Goal: Answer question/provide support: Share knowledge or assist other users

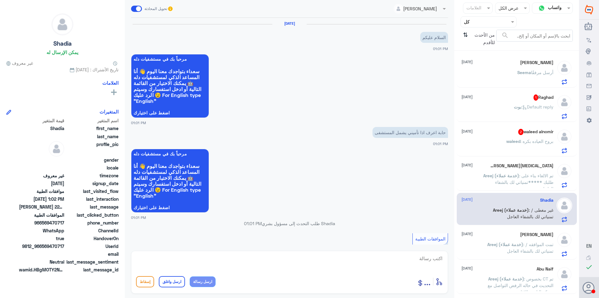
scroll to position [250, 0]
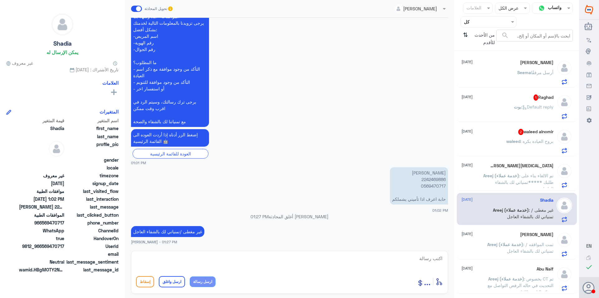
click at [520, 139] on div "waleed alnomir 2 [DATE] waleed : بروح العياده بكره" at bounding box center [508, 141] width 92 height 25
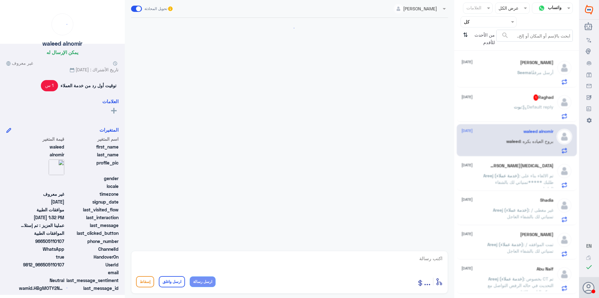
scroll to position [470, 0]
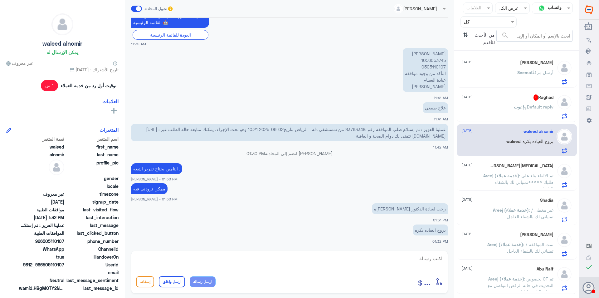
click at [522, 101] on div "Raghad 1 [DATE] [PERSON_NAME] : Default reply" at bounding box center [508, 106] width 92 height 25
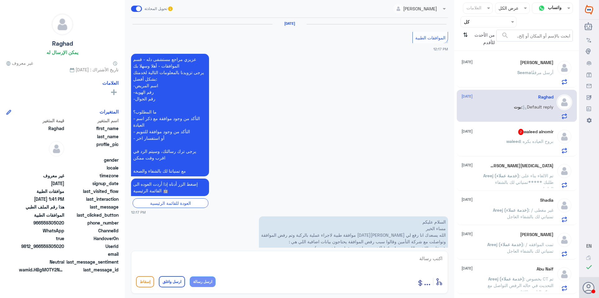
scroll to position [428, 0]
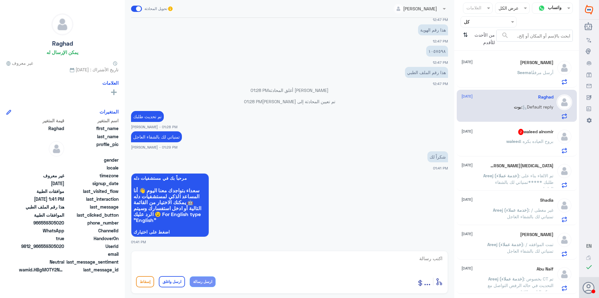
click at [519, 133] on span "2" at bounding box center [521, 132] width 5 height 6
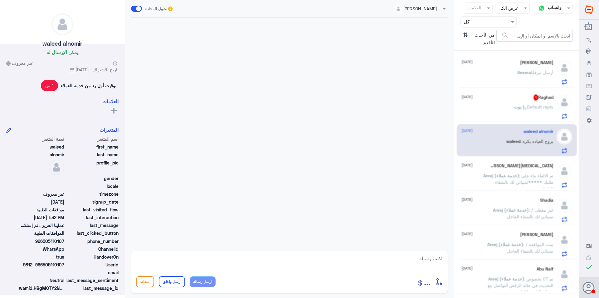
scroll to position [470, 0]
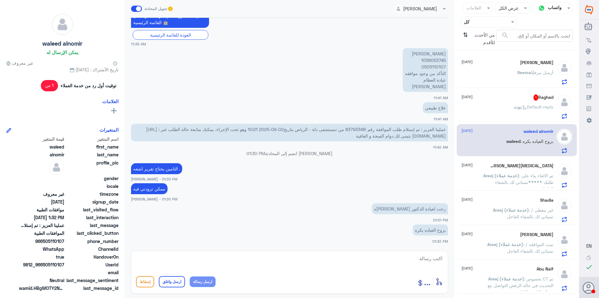
click at [525, 74] on span "Seema" at bounding box center [525, 72] width 14 height 5
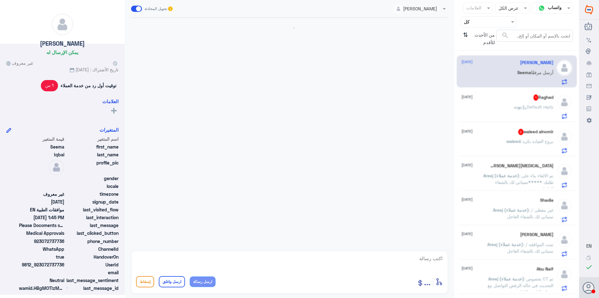
scroll to position [656, 0]
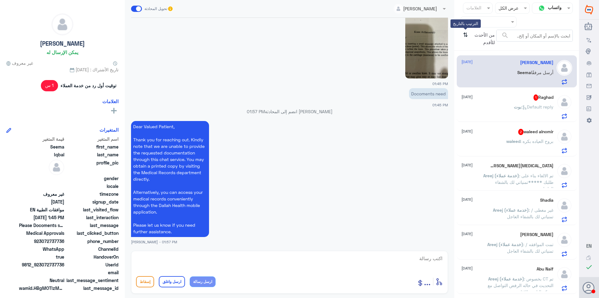
click at [464, 34] on icon "⇅" at bounding box center [465, 38] width 5 height 16
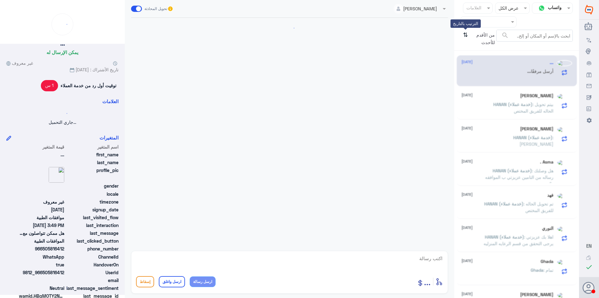
scroll to position [0, 0]
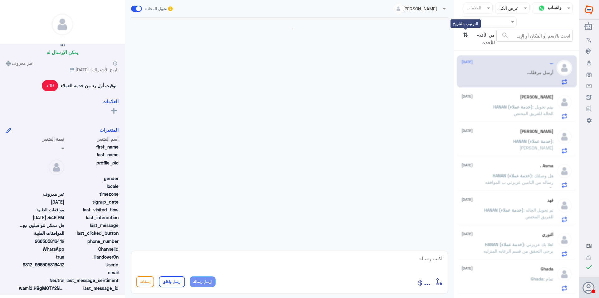
click at [465, 34] on icon "⇅" at bounding box center [465, 38] width 5 height 16
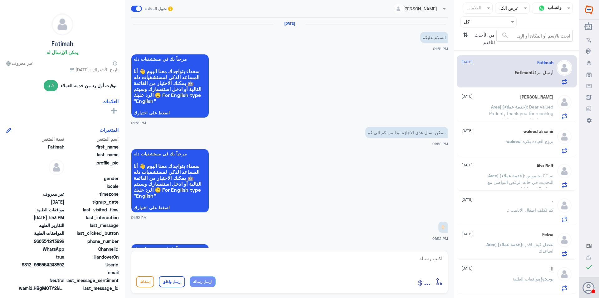
scroll to position [498, 0]
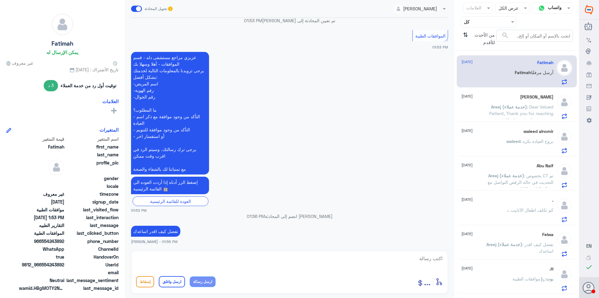
click at [496, 109] on span "Areej (خدمة عملاء)" at bounding box center [509, 106] width 36 height 5
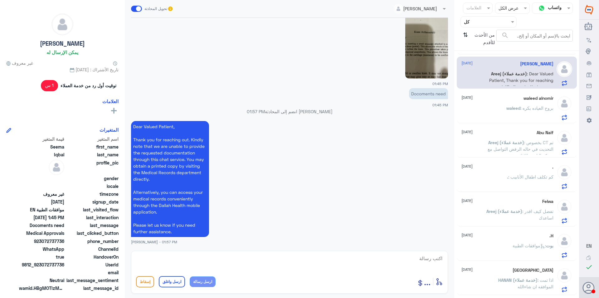
scroll to position [125, 0]
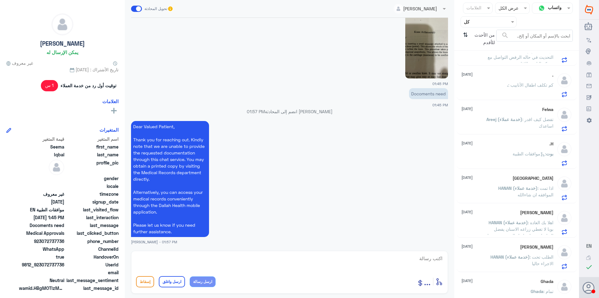
click at [505, 109] on div "Felwa [DATE]" at bounding box center [508, 109] width 92 height 5
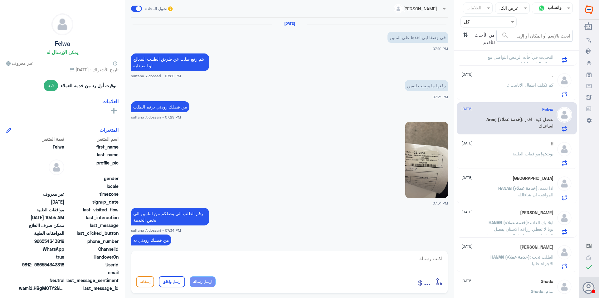
scroll to position [495, 0]
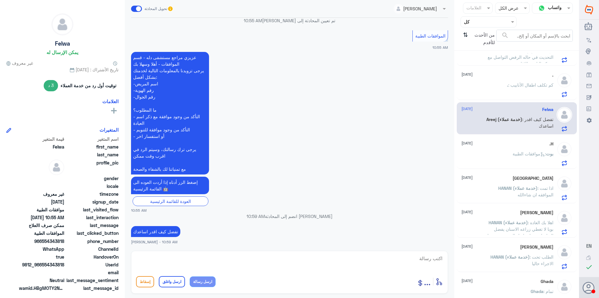
click at [507, 89] on p ". : كم تكلف اطفال الأنابيب" at bounding box center [530, 89] width 47 height 16
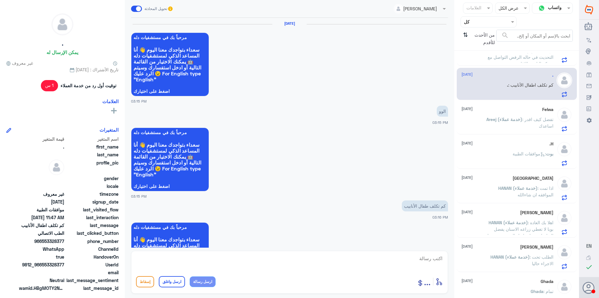
scroll to position [593, 0]
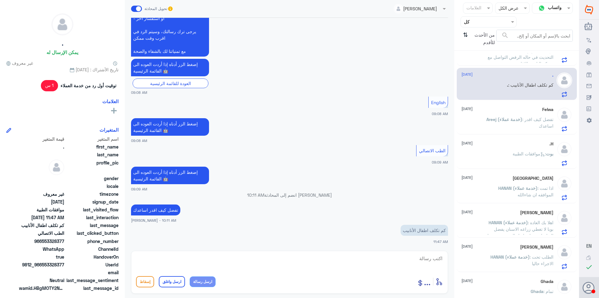
click at [291, 260] on textarea at bounding box center [289, 261] width 307 height 15
paste textarea "يرجى التواصل مع قسم المواعيد عن طريق الاتصال بشكل مباشر على الرقم 92001222"
type textarea "يرجى التواصل مع قسم المواعيد عن طريق الاتصال بشكل مباشر على الرقم 92001222"
click at [203, 284] on button "ارسل رسالة" at bounding box center [203, 281] width 26 height 11
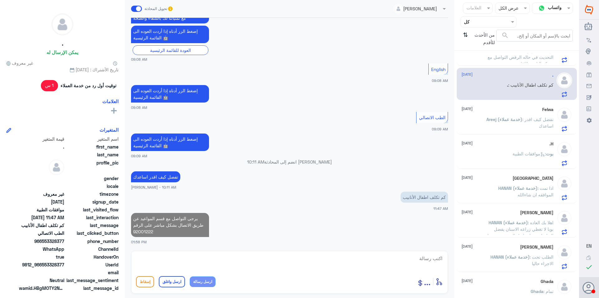
click at [211, 261] on textarea at bounding box center [289, 261] width 307 height 15
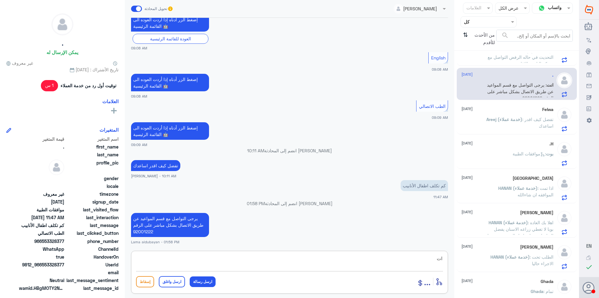
type textarea "ا"
type textarea "يمكنك الاستفسار من قسم المواعيد"
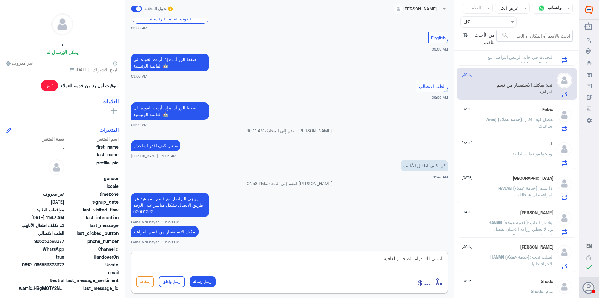
type textarea "اتمنى لك دوام الصحه والعافيه"
click at [166, 279] on button "ارسل واغلق" at bounding box center [172, 281] width 26 height 11
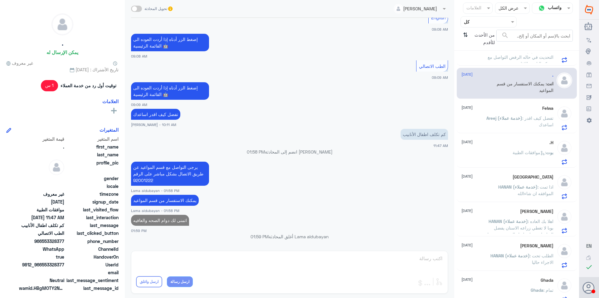
click at [517, 115] on p "Areej (خدمة عملاء) : تفضل كيف اقدر اساعدك" at bounding box center [519, 123] width 70 height 16
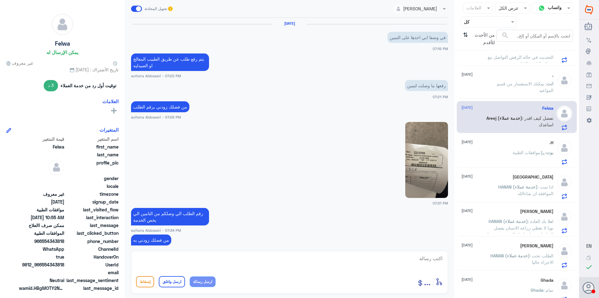
scroll to position [495, 0]
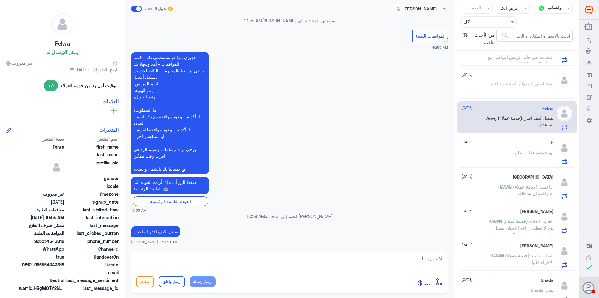
click at [521, 62] on span ": بخصوص CT تم التحديث في حاله الرفض التواصل مع شركه التامين للافاده" at bounding box center [521, 57] width 66 height 18
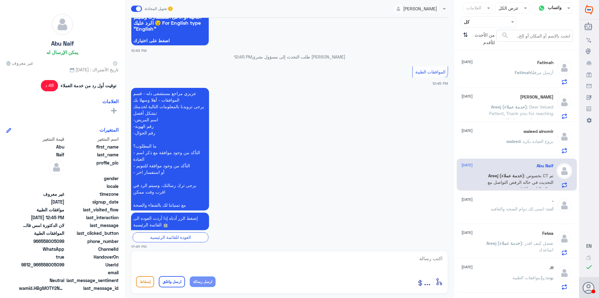
click at [531, 71] on span "أرسل مرفقًا" at bounding box center [542, 72] width 22 height 5
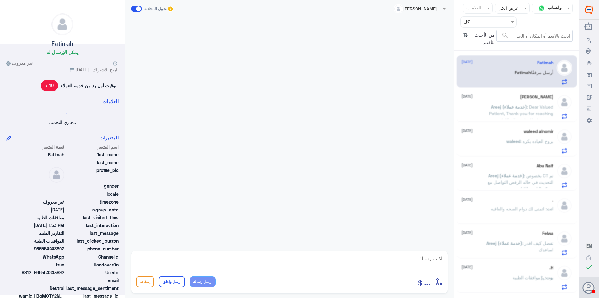
scroll to position [498, 0]
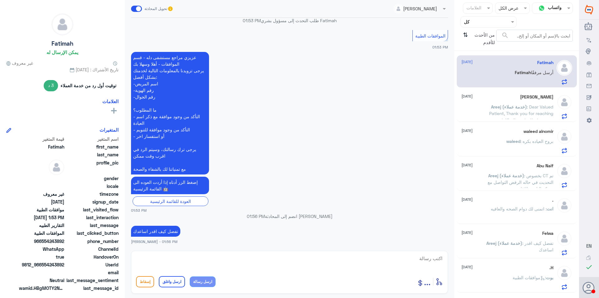
click at [513, 124] on div "waleed alnomir [DATE] waleed : بروح العياده بكره" at bounding box center [517, 140] width 120 height 32
click at [519, 115] on span ": Dear Valued Patient, Thank you for reaching out. Kindly note that we are unab…" at bounding box center [519, 146] width 70 height 84
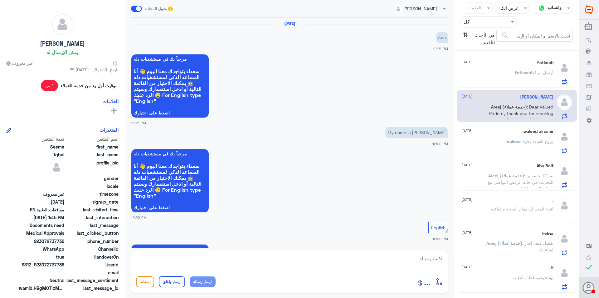
scroll to position [656, 0]
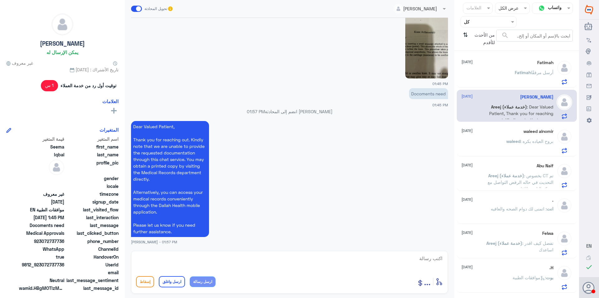
click at [515, 140] on span "waleed" at bounding box center [514, 140] width 14 height 5
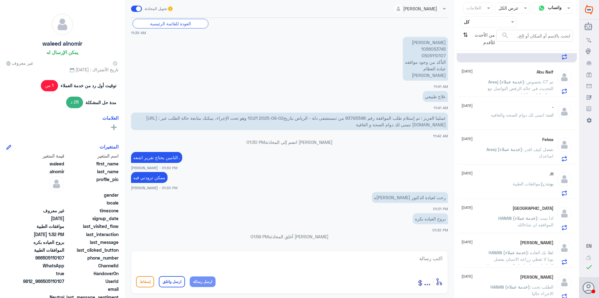
scroll to position [501, 0]
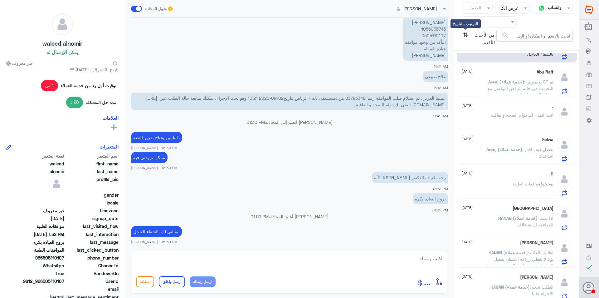
click at [463, 35] on icon "⇅" at bounding box center [465, 38] width 5 height 16
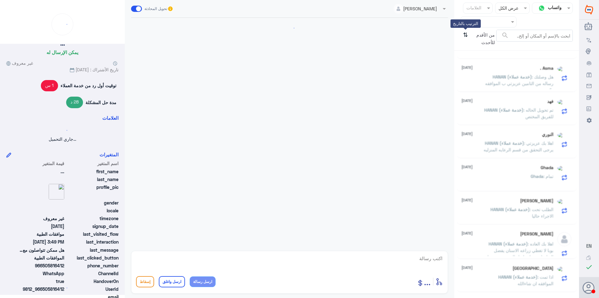
scroll to position [0, 0]
click at [465, 34] on icon "⇅" at bounding box center [465, 38] width 5 height 16
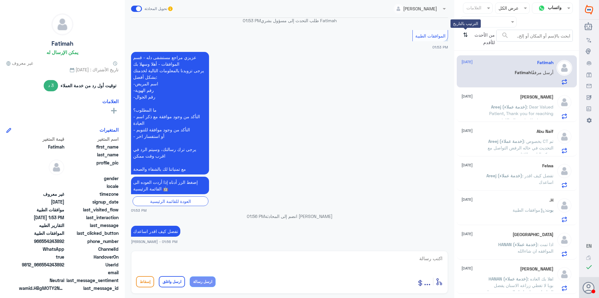
click at [467, 39] on icon "⇅" at bounding box center [465, 38] width 5 height 16
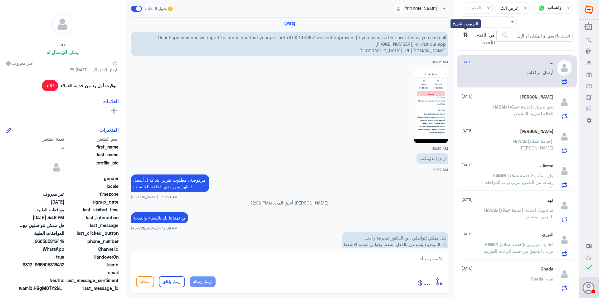
scroll to position [599, 0]
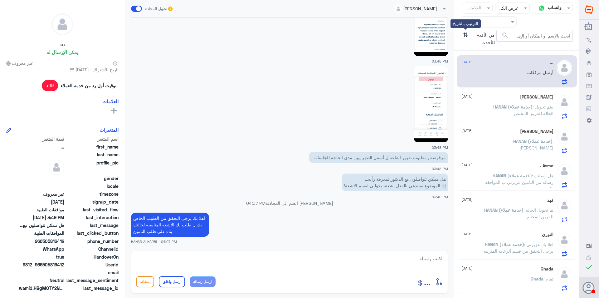
click at [467, 39] on icon "⇅" at bounding box center [465, 38] width 5 height 16
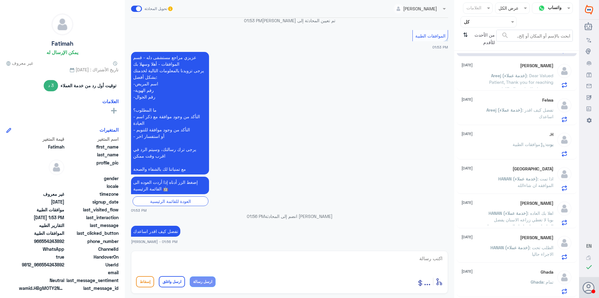
scroll to position [0, 0]
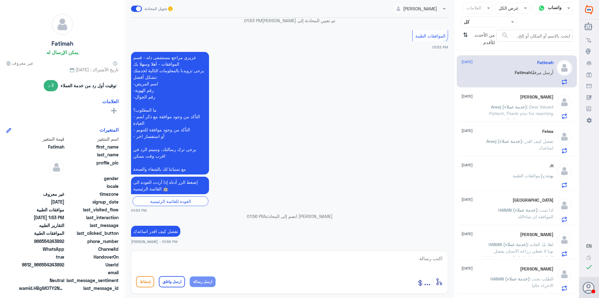
click at [503, 106] on span "Areej (خدمة عملاء)" at bounding box center [509, 106] width 36 height 5
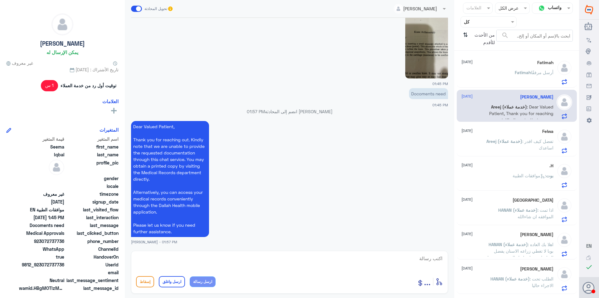
click at [504, 140] on span "Areej (خدمة عملاء)" at bounding box center [505, 140] width 36 height 5
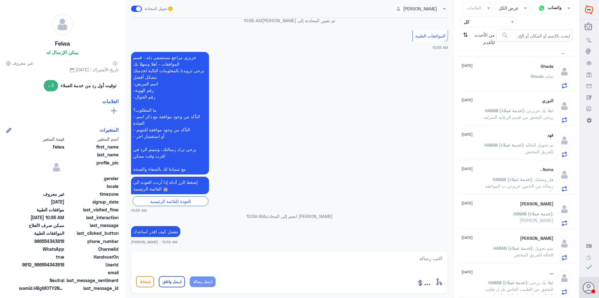
click at [519, 207] on div "[PERSON_NAME] [DATE] HANAN (خدمة عملاء) : [PERSON_NAME]" at bounding box center [508, 213] width 92 height 25
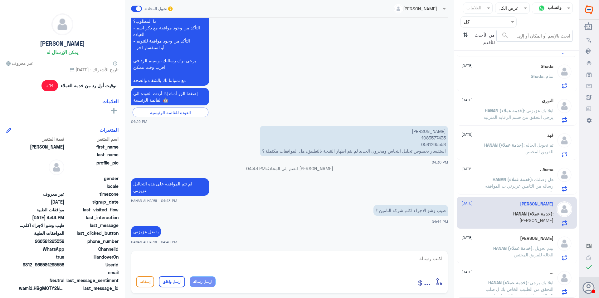
click at [536, 249] on span ": بيتم تحويل الحاله للفريق المختص" at bounding box center [534, 251] width 40 height 12
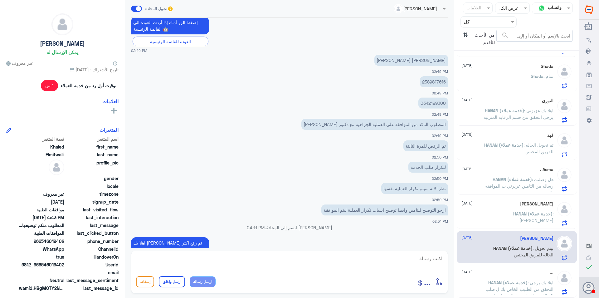
click at [438, 82] on p "2389817616" at bounding box center [434, 81] width 28 height 11
copy p "2389817616"
click at [219, 254] on textarea at bounding box center [289, 261] width 307 height 15
type textarea "تمت الموافقه"
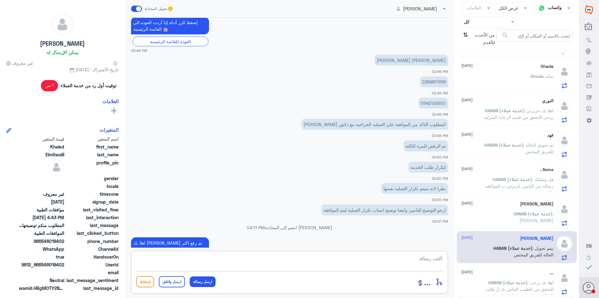
scroll to position [464, 0]
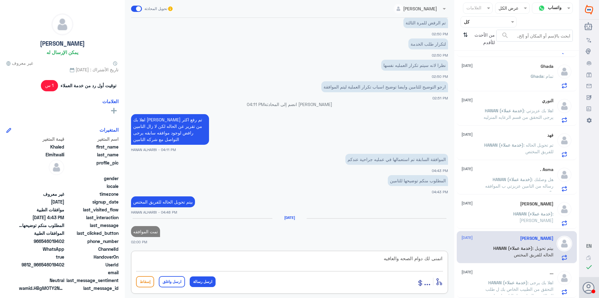
type textarea "اتمنى لك دوام الصحه والعافيه"
click at [167, 281] on button "ارسل واغلق" at bounding box center [172, 281] width 26 height 11
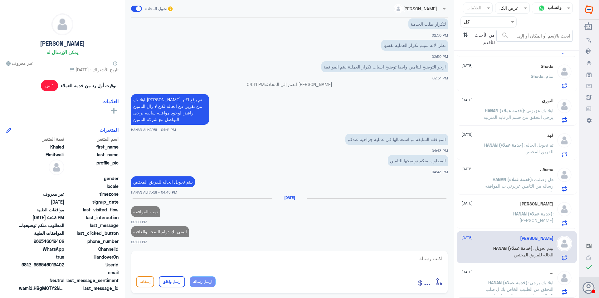
scroll to position [235, 0]
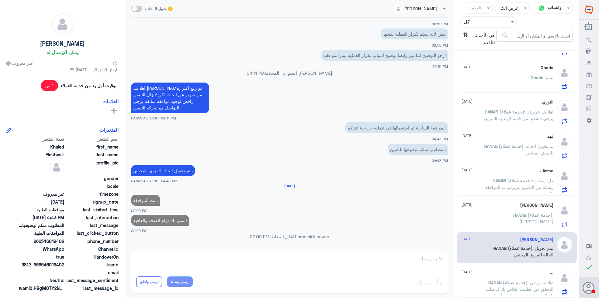
click at [506, 184] on p "HANAN (خدمة عملاء) : هل وصلتك رساله من التامين عزيزتي ب الموافقه ..؟" at bounding box center [519, 185] width 70 height 16
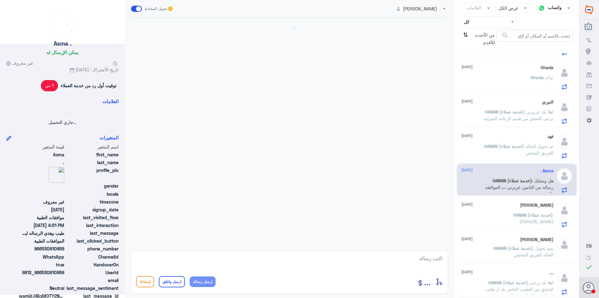
scroll to position [277, 0]
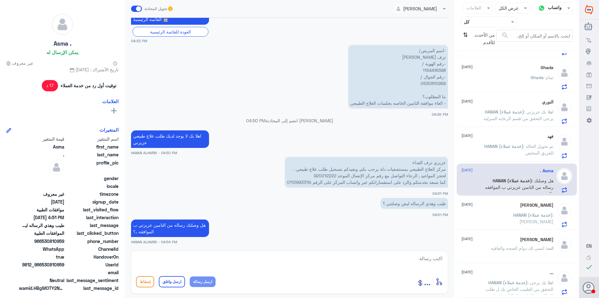
click at [520, 218] on p "HANAN (خدمة عملاء) : [PERSON_NAME]" at bounding box center [519, 219] width 70 height 16
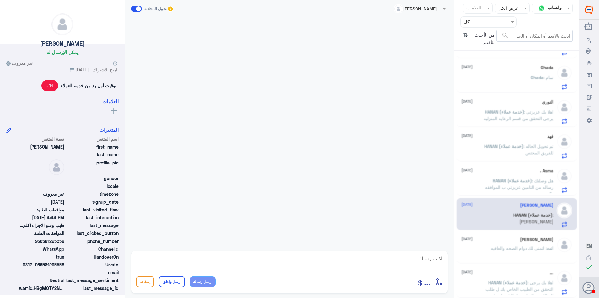
scroll to position [197, 0]
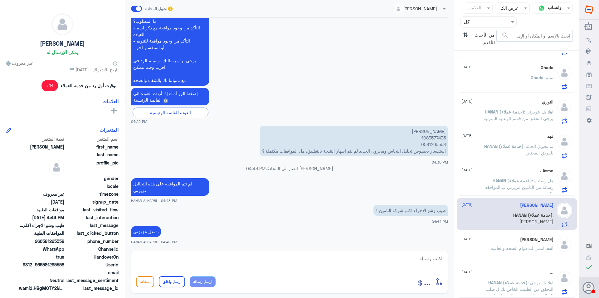
click at [438, 137] on p "[PERSON_NAME] 1083577435 0581295558 استفسار بخصوص تحليل النحاس ومخزون الحديد لم…" at bounding box center [354, 141] width 188 height 31
copy p "1083577435"
click at [301, 260] on textarea at bounding box center [289, 261] width 307 height 15
type textarea "اتمنى لك دوام الصحه والعافيه"
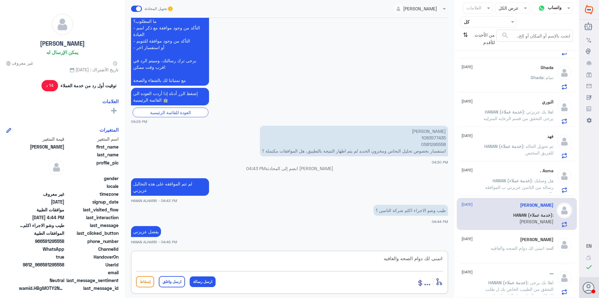
drag, startPoint x: 362, startPoint y: 261, endPoint x: 501, endPoint y: 263, distance: 139.6
click at [501, 263] on div "قناة واتساب Status × عرض الكل العلامات Agent Filter كل search من الأحدث للأقدم …" at bounding box center [289, 149] width 579 height 299
click at [214, 258] on textarea at bounding box center [289, 261] width 307 height 15
type textarea "عزيزتي المراجعه تمت متابعة الطلب بالتحاليل تقرير الطبيب المعالج في حالة الرفض ا…"
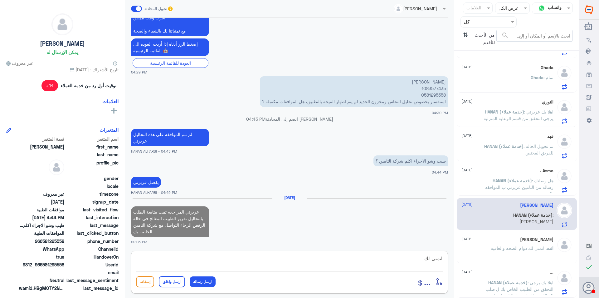
scroll to position [248, 0]
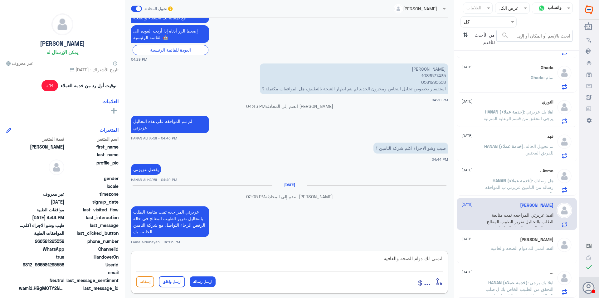
type textarea "اتمنى لك دوام الصحه والعافيه"
click at [164, 283] on button "ارسل واغلق" at bounding box center [172, 281] width 26 height 11
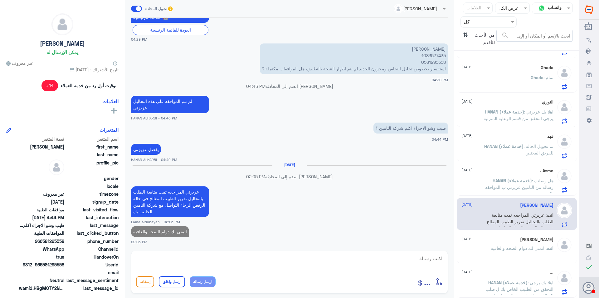
scroll to position [234, 0]
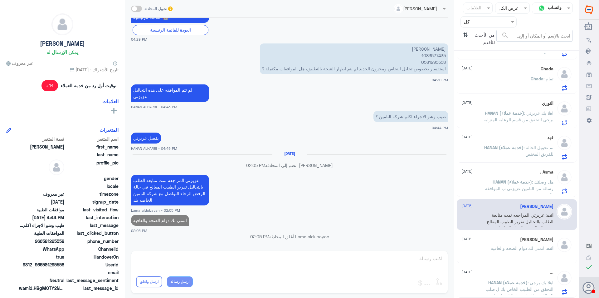
click at [531, 185] on p "HANAN (خدمة عملاء) : هل وصلتك رساله من التامين عزيزتي ب الموافقه ..؟" at bounding box center [519, 186] width 70 height 16
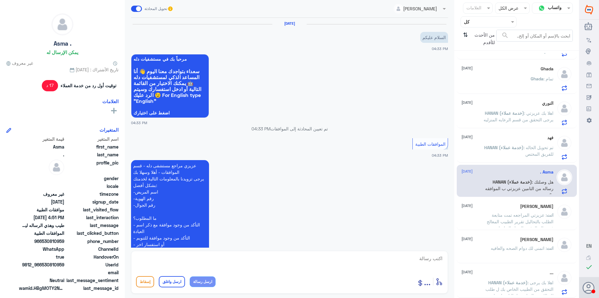
scroll to position [277, 0]
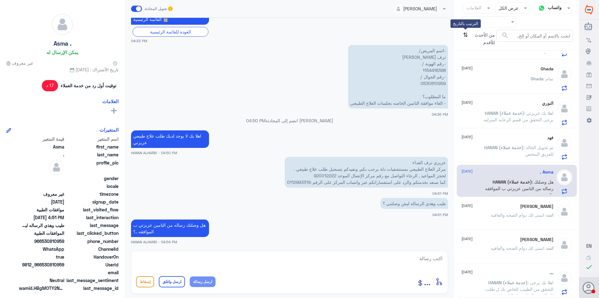
click at [466, 36] on icon "⇅" at bounding box center [465, 38] width 5 height 16
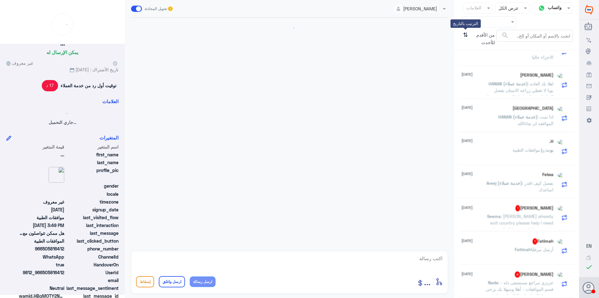
scroll to position [202, 0]
click at [465, 35] on icon "⇅" at bounding box center [465, 38] width 5 height 16
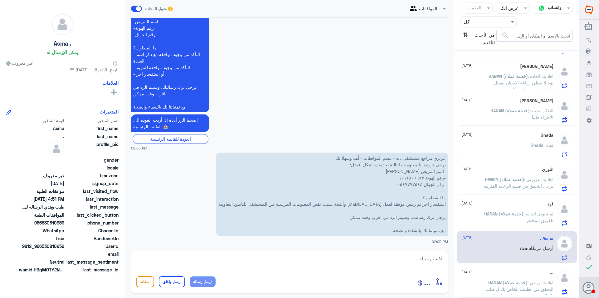
scroll to position [416, 0]
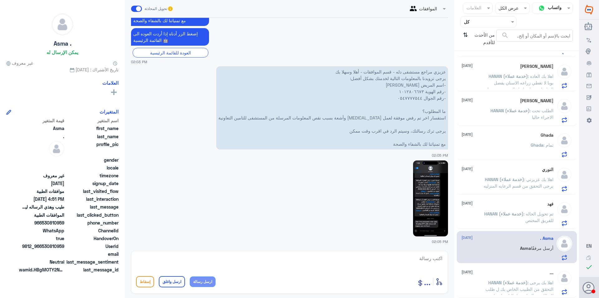
click at [416, 91] on p "عزيزي مراجع مستشفى دله - قسم الموافقات - أهلا وسهلا بك يرجى تزويدنا بالمعلومات …" at bounding box center [332, 107] width 232 height 83
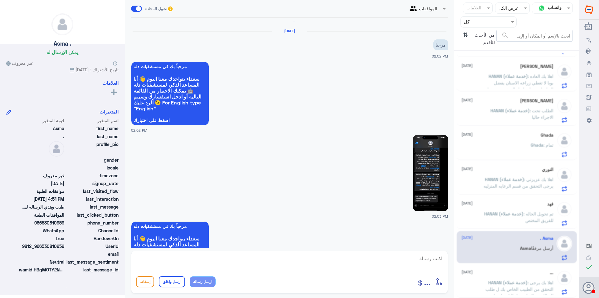
scroll to position [0, 0]
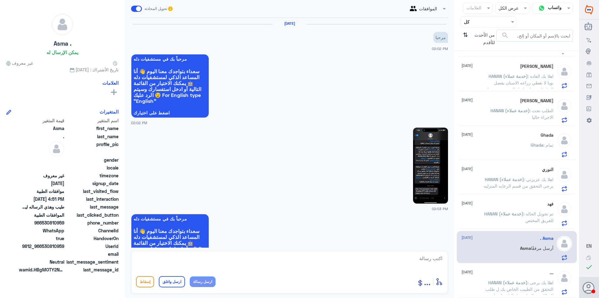
copy p "١٠١٢٨٠٦٦٧٣"
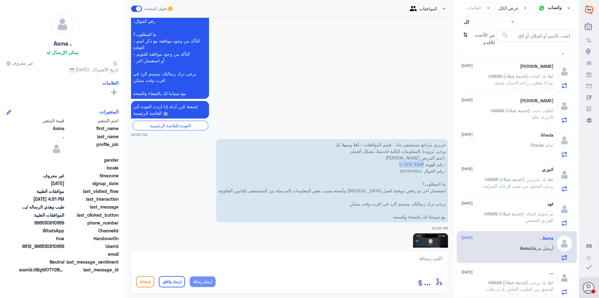
scroll to position [343, 0]
copy p "١٠١٢٨٠٦٦٧٣"
click at [327, 266] on textarea at bounding box center [289, 261] width 307 height 15
type textarea "سوف يتم مراجعة الطلب مره اخرى شاكره لك انتظارك"
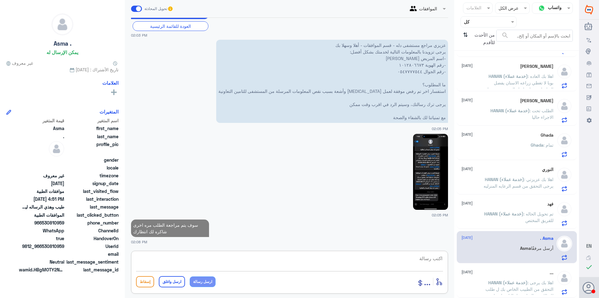
click at [490, 215] on p "HANAN (خدمة عملاء) : تم تحويل الحاله للفريق المختص" at bounding box center [519, 218] width 70 height 16
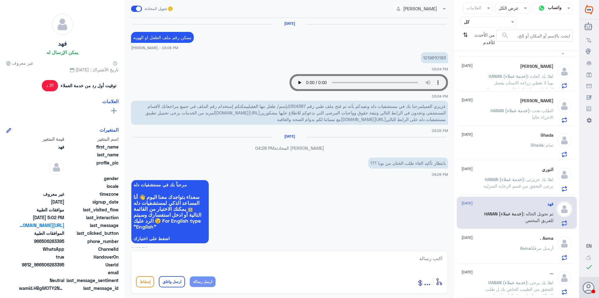
scroll to position [464, 0]
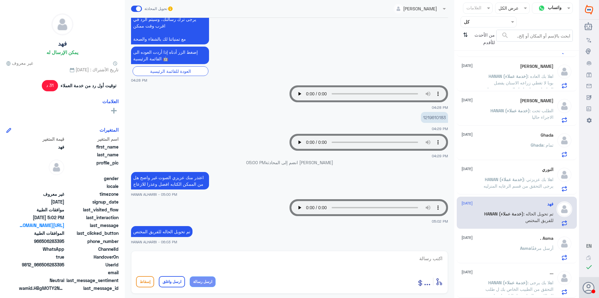
click at [500, 181] on span "HANAN (خدمة عملاء)" at bounding box center [504, 178] width 39 height 5
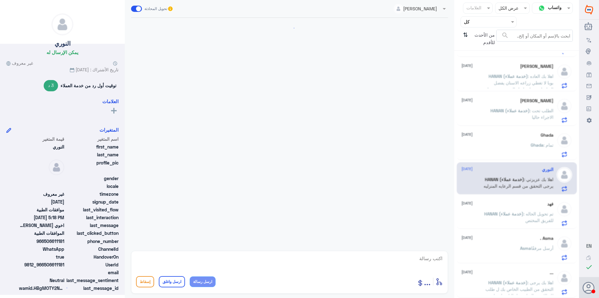
scroll to position [890, 0]
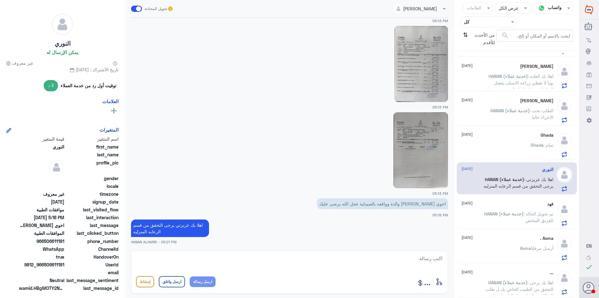
click at [500, 144] on div "Ghada : تمام" at bounding box center [508, 150] width 92 height 14
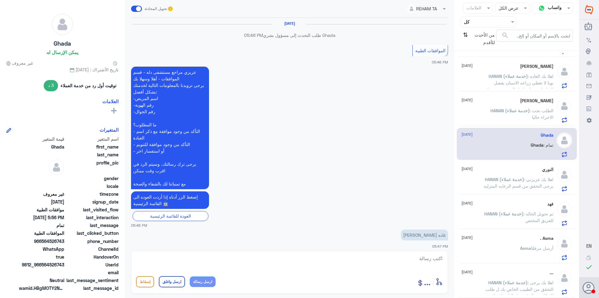
scroll to position [361, 0]
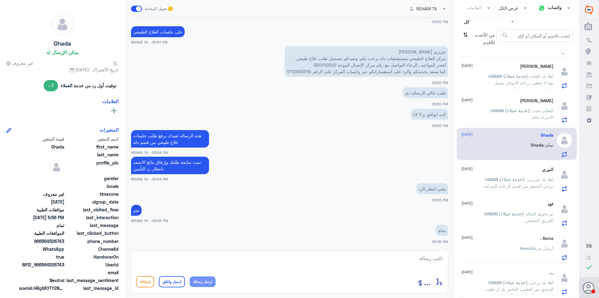
click at [325, 65] on p "عزيزي [PERSON_NAME] مركز العلاج الطبيعي بمستشفيات دلة يرحب بكم, ونفيدكم بتسجيل …" at bounding box center [366, 61] width 163 height 31
drag, startPoint x: 325, startPoint y: 65, endPoint x: 330, endPoint y: 71, distance: 7.8
click at [325, 65] on p "عزيزي [PERSON_NAME] مركز العلاج الطبيعي بمستشفيات دلة يرحب بكم, ونفيدكم بتسجيل …" at bounding box center [366, 61] width 163 height 31
click at [319, 261] on textarea at bounding box center [289, 261] width 307 height 15
type textarea "اتمنى لك دوام الصحه والعافيه"
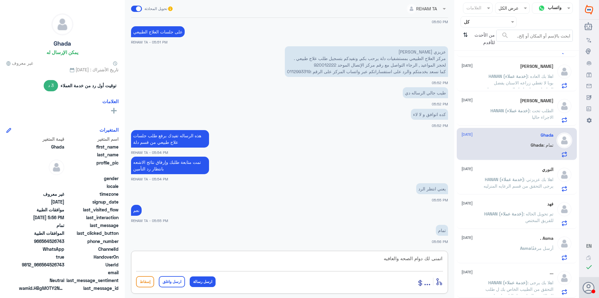
click at [173, 285] on button "ارسل واغلق" at bounding box center [172, 281] width 26 height 11
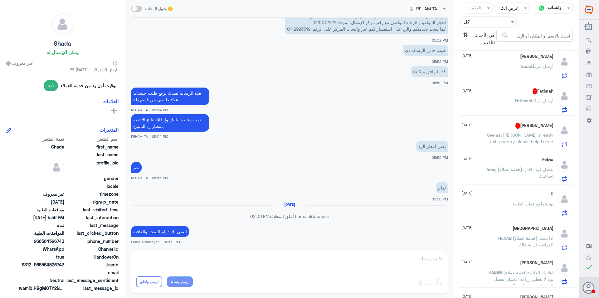
scroll to position [0, 0]
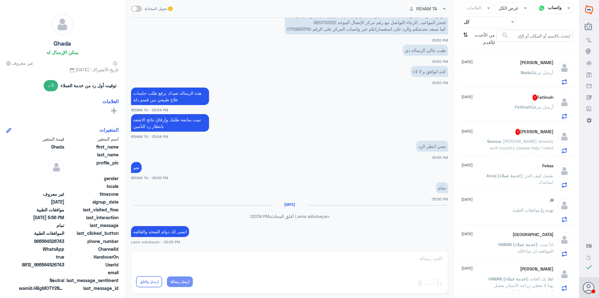
click at [520, 133] on span "1" at bounding box center [518, 132] width 5 height 6
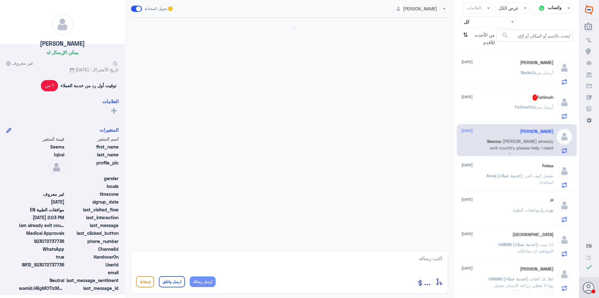
scroll to position [677, 0]
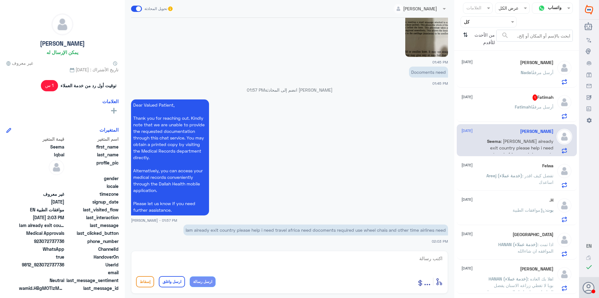
click at [531, 109] on span "أرسل مرفقًا" at bounding box center [542, 106] width 22 height 5
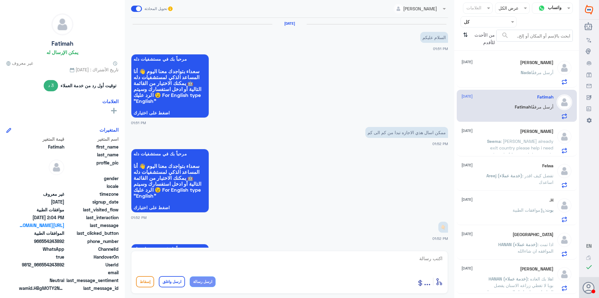
scroll to position [525, 0]
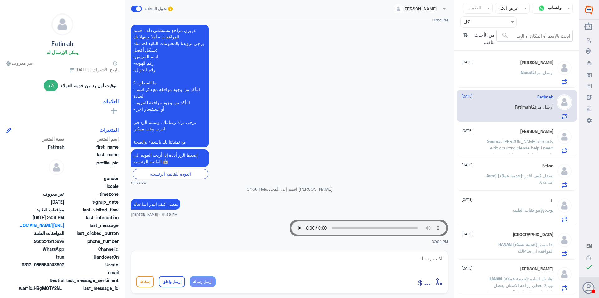
click at [527, 77] on p "[PERSON_NAME] أرسل مرفقًا" at bounding box center [537, 77] width 33 height 16
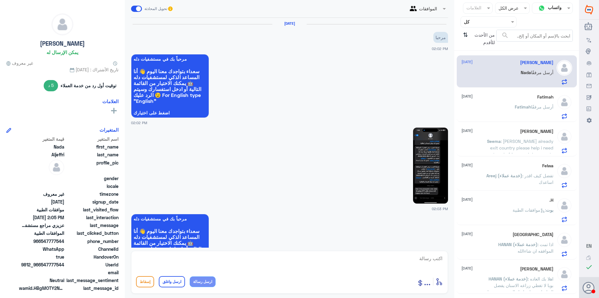
scroll to position [454, 0]
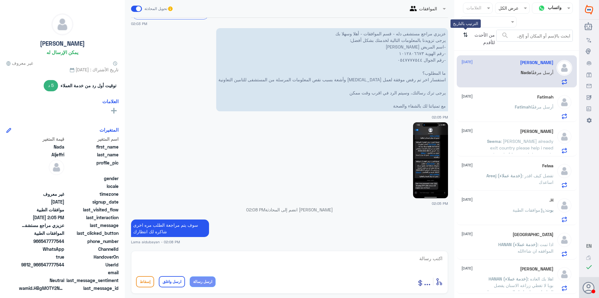
click at [467, 35] on icon "⇅" at bounding box center [465, 38] width 5 height 16
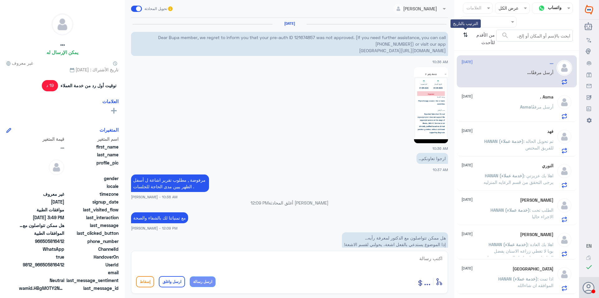
scroll to position [599, 0]
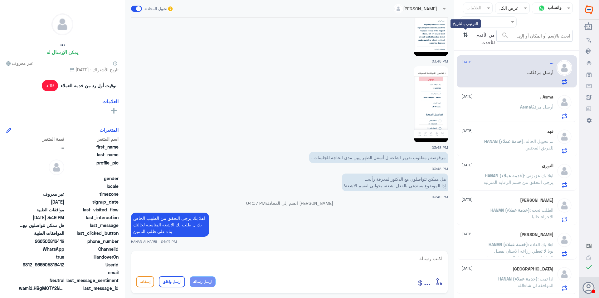
click at [463, 35] on icon "⇅" at bounding box center [465, 38] width 5 height 16
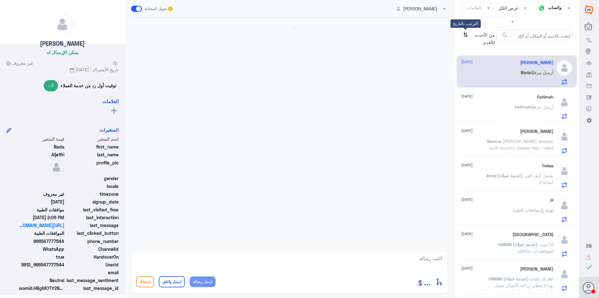
scroll to position [454, 0]
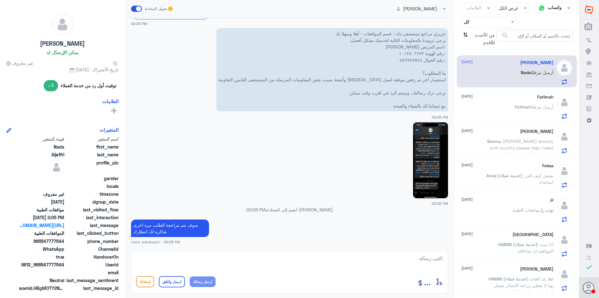
drag, startPoint x: 511, startPoint y: 105, endPoint x: 517, endPoint y: 130, distance: 25.4
click at [511, 106] on div "[PERSON_NAME] أرسل مرفقًا" at bounding box center [508, 112] width 92 height 14
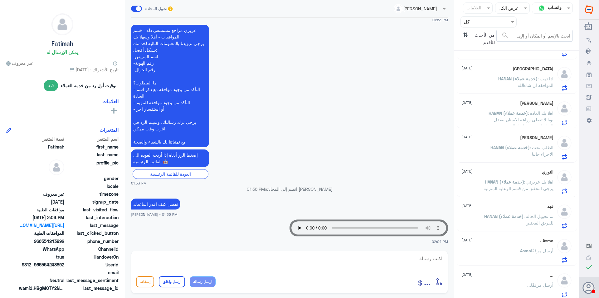
scroll to position [168, 0]
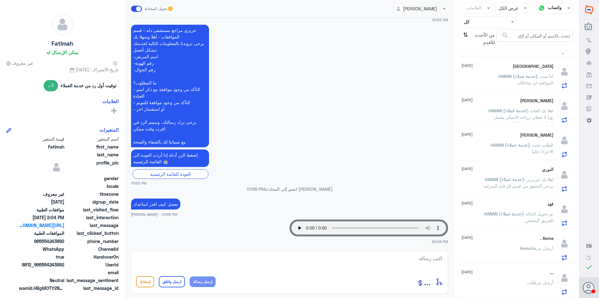
click at [546, 278] on div "... [DATE] ... أرسل مرفقًا" at bounding box center [508, 282] width 92 height 25
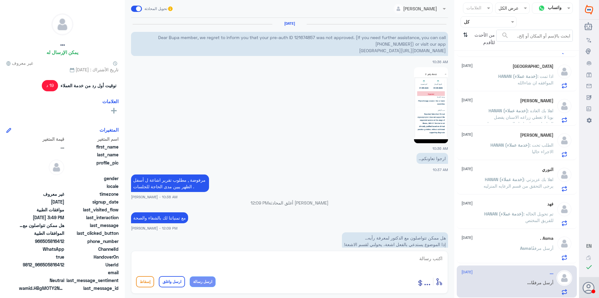
scroll to position [599, 0]
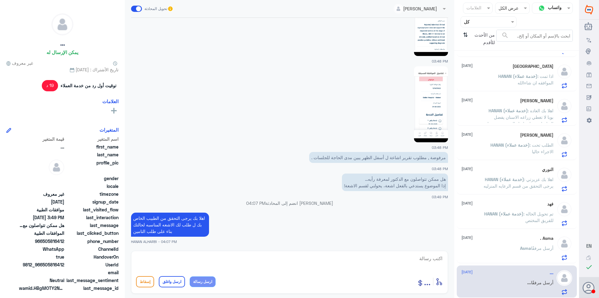
click at [315, 259] on textarea at bounding box center [289, 261] width 307 height 15
click at [509, 245] on div "Asma . [DATE] [PERSON_NAME] أرسل مرفقًا" at bounding box center [508, 247] width 92 height 25
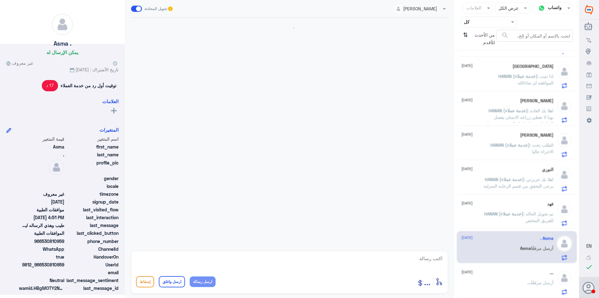
scroll to position [277, 0]
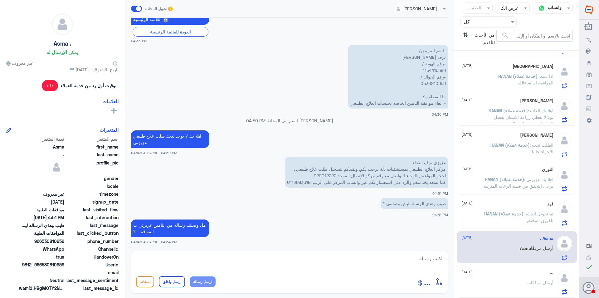
click at [513, 273] on div "... [DATE]" at bounding box center [508, 272] width 92 height 5
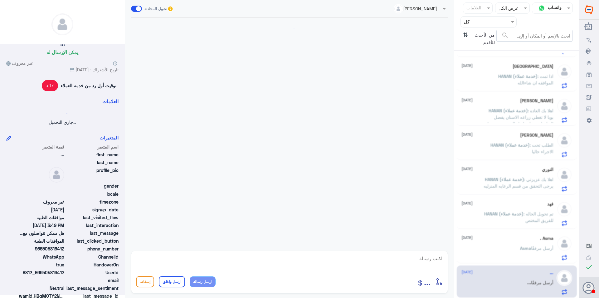
click at [510, 218] on p "HANAN (خدمة عملاء) : تم تحويل الحاله للفريق المختص" at bounding box center [519, 218] width 70 height 16
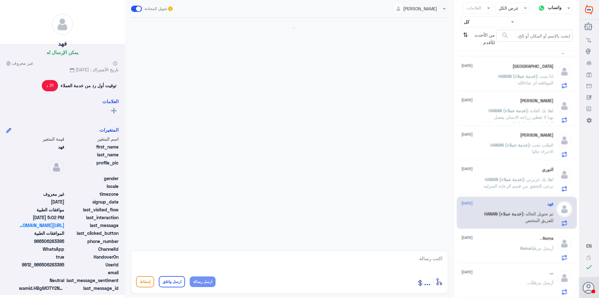
scroll to position [464, 0]
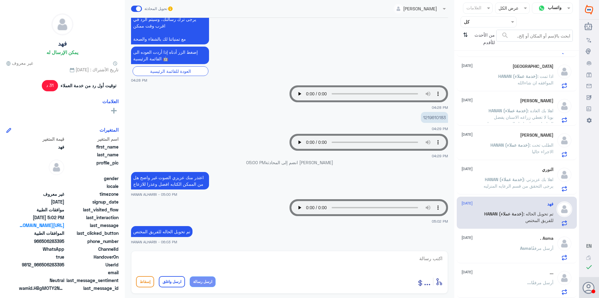
click at [520, 174] on div "النوري [DATE] HANAN (خدمة عملاء) : اهلا بك عزيزتي يرجى التحقق من قسم الرعايه ال…" at bounding box center [508, 179] width 92 height 25
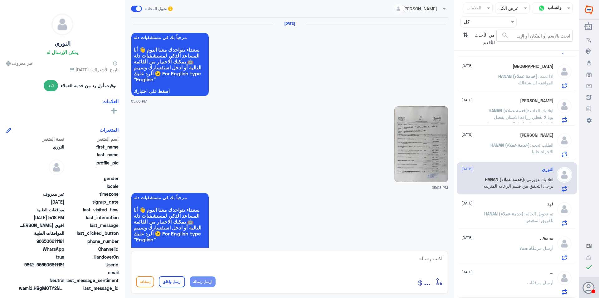
scroll to position [890, 0]
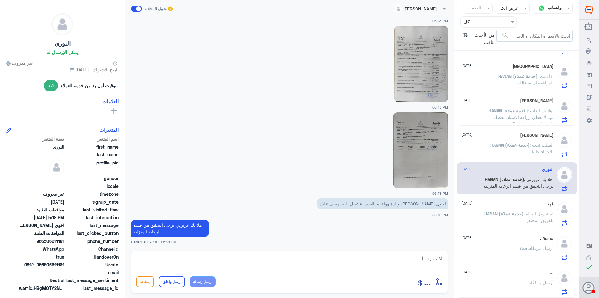
click at [522, 114] on span ": اهلا بك العاده بوبا لا تغطي زراعه الاسنان يفضل التواصل مع تامينك ل التحقق من …" at bounding box center [519, 120] width 70 height 25
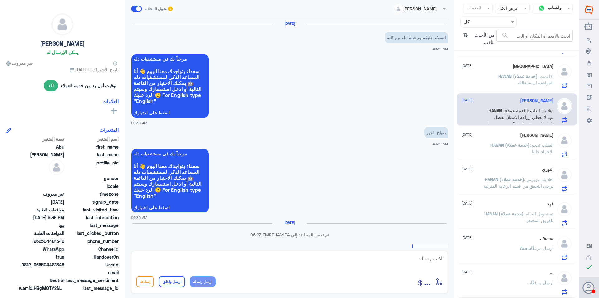
scroll to position [345, 0]
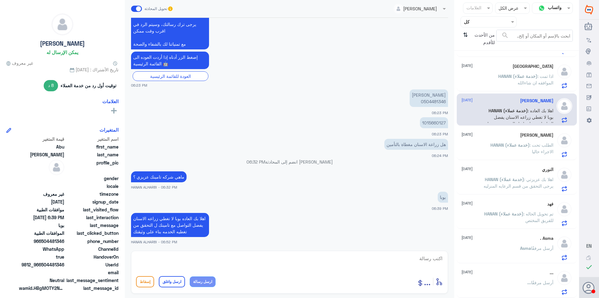
click at [285, 263] on textarea at bounding box center [289, 261] width 307 height 15
type textarea "اتمنى لك دوام الصحه والعافيه"
click at [182, 280] on button "ارسل واغلق" at bounding box center [172, 281] width 26 height 11
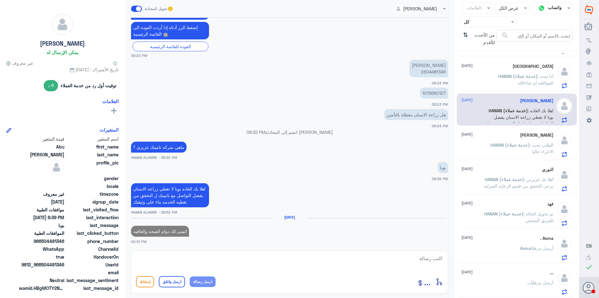
scroll to position [167, 0]
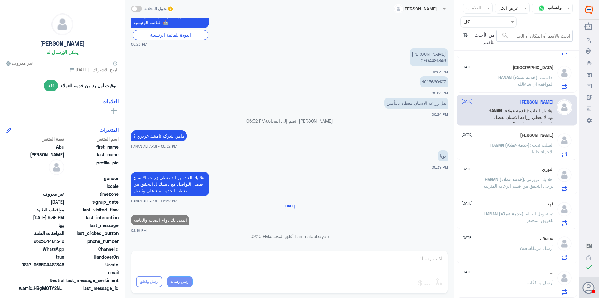
click at [536, 82] on span ": اذا تمت الموافقه ان شاءالله" at bounding box center [536, 81] width 36 height 12
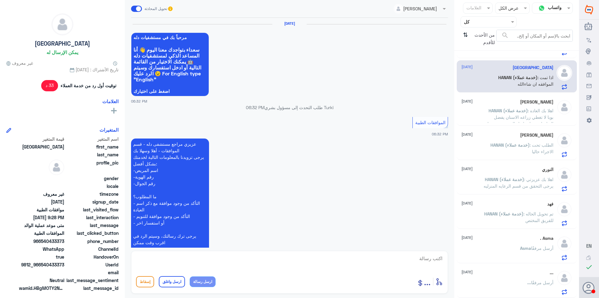
scroll to position [397, 0]
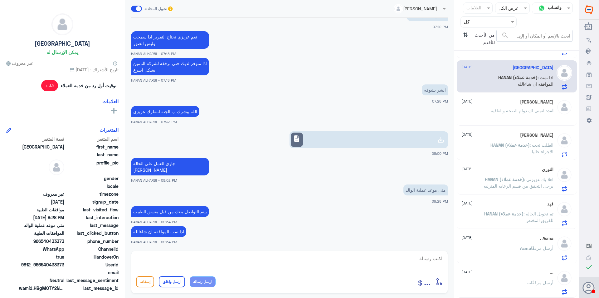
click at [306, 262] on textarea at bounding box center [289, 261] width 307 height 15
type textarea "اتمنى لك دوام الصحه والعافيه"
drag, startPoint x: 171, startPoint y: 283, endPoint x: 372, endPoint y: 252, distance: 203.7
click at [171, 283] on button "ارسل واغلق" at bounding box center [172, 281] width 26 height 11
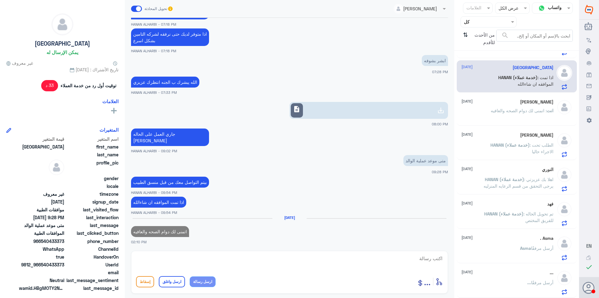
scroll to position [165, 0]
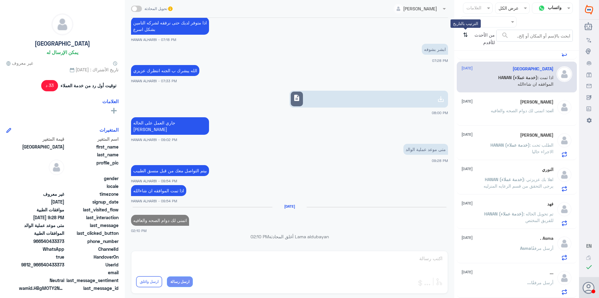
click at [466, 38] on icon "⇅" at bounding box center [465, 38] width 5 height 16
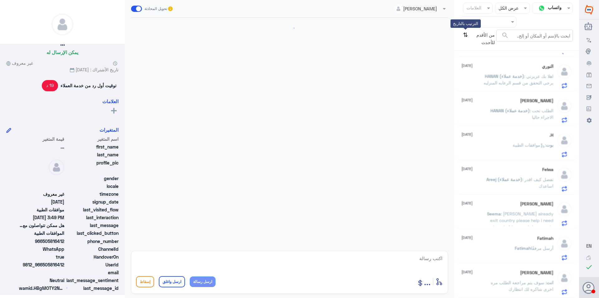
scroll to position [599, 0]
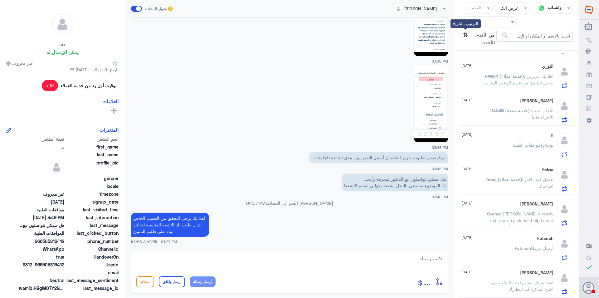
click at [463, 35] on icon "⇅" at bounding box center [465, 38] width 5 height 16
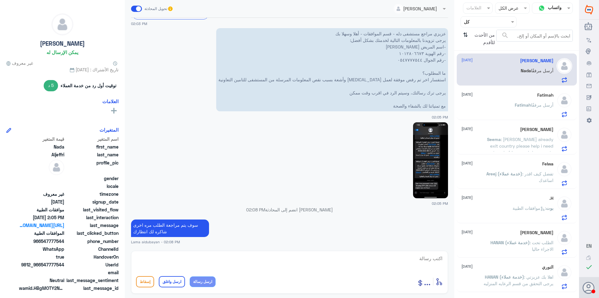
scroll to position [0, 0]
click at [512, 117] on div "[PERSON_NAME] أرسل مرفقًا" at bounding box center [508, 112] width 92 height 14
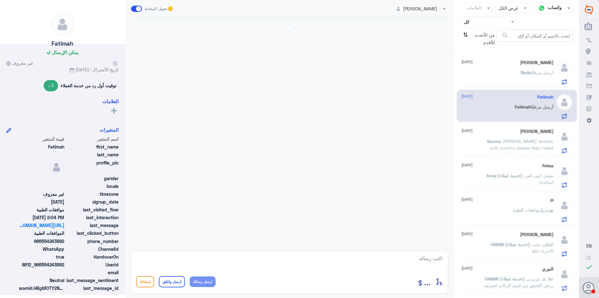
scroll to position [525, 0]
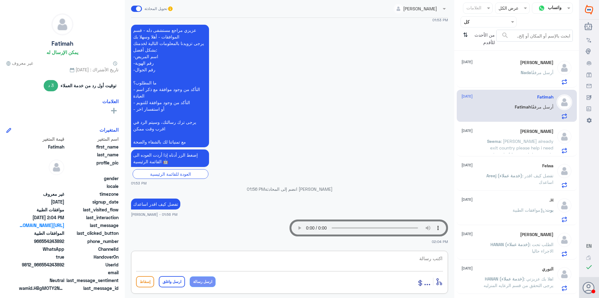
click at [408, 260] on textarea at bounding box center [289, 261] width 307 height 15
type textarea "ا"
type textarea "عزيزتي المراجعه استفسارك عن اجازات ؟"
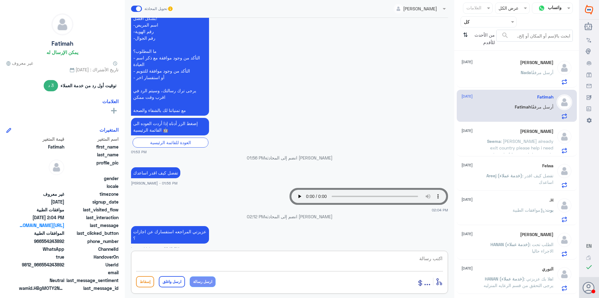
click at [288, 259] on textarea at bounding box center [289, 261] width 307 height 15
paste textarea "0112994881 - التقارير الطبية"
click at [413, 258] on textarea "0112994881 - التقارير الطبية" at bounding box center [289, 261] width 307 height 15
drag, startPoint x: 309, startPoint y: 260, endPoint x: 347, endPoint y: 263, distance: 37.9
click at [310, 260] on textarea "0112994881 - يرجى التواصل مع قسم التقارير الطبية" at bounding box center [289, 261] width 307 height 15
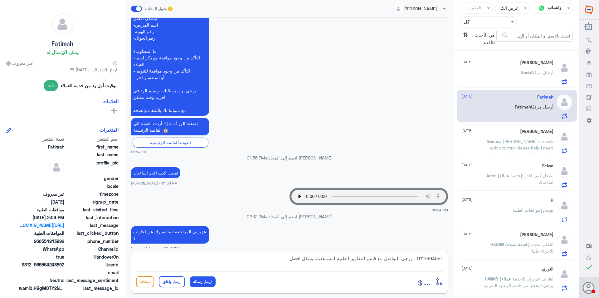
type textarea "0112994881 - يرجى التواصل مع قسم التقارير الطبية لمساعدتك بشكل افضل"
click at [206, 278] on button "ارسل رسالة" at bounding box center [203, 281] width 26 height 11
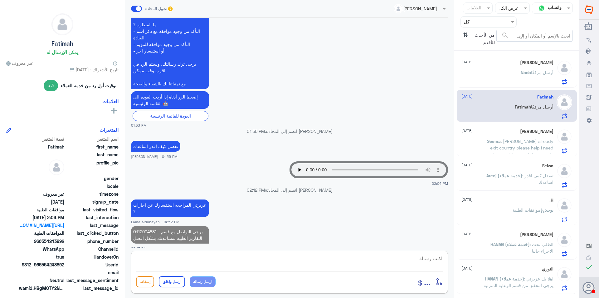
click at [217, 264] on textarea at bounding box center [289, 261] width 307 height 15
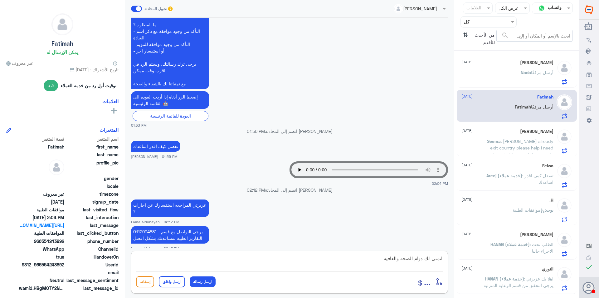
type textarea "اتمنى لك دوام الصحه والعافيه"
click at [179, 282] on button "ارسل واغلق" at bounding box center [172, 281] width 26 height 11
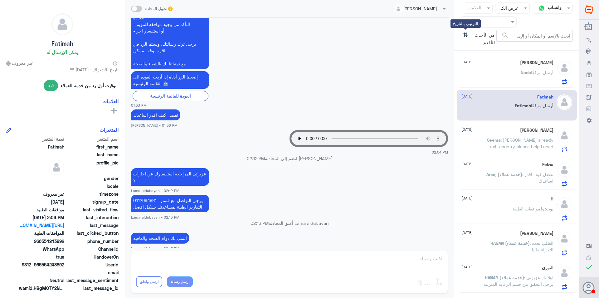
click at [466, 36] on icon "⇅" at bounding box center [465, 38] width 5 height 16
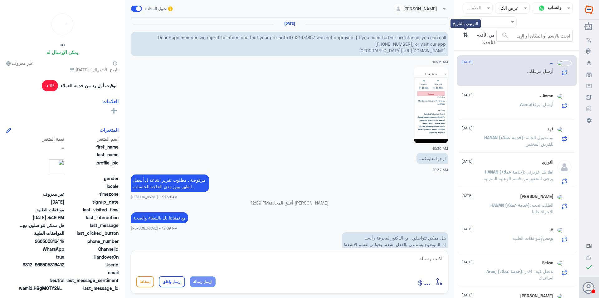
scroll to position [599, 0]
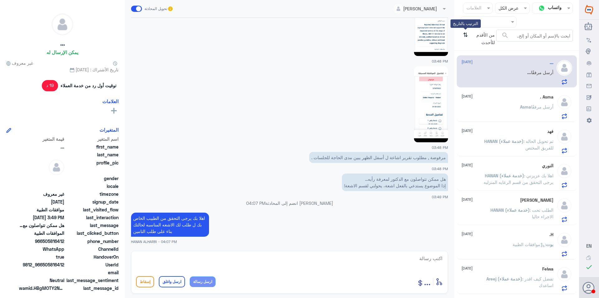
click at [466, 36] on icon "⇅" at bounding box center [465, 38] width 5 height 16
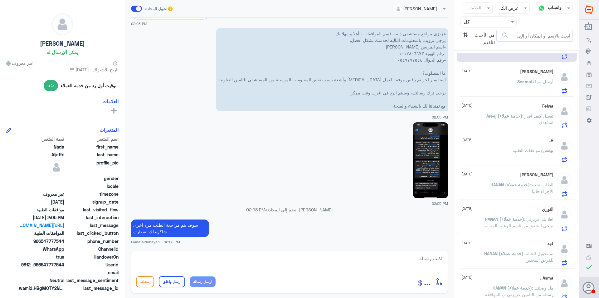
scroll to position [62, 0]
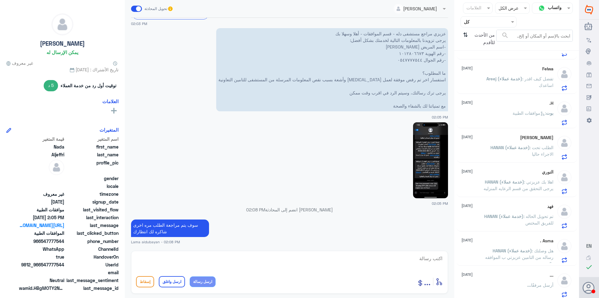
click at [486, 122] on div "بوت : موافقات الطبية" at bounding box center [508, 118] width 92 height 14
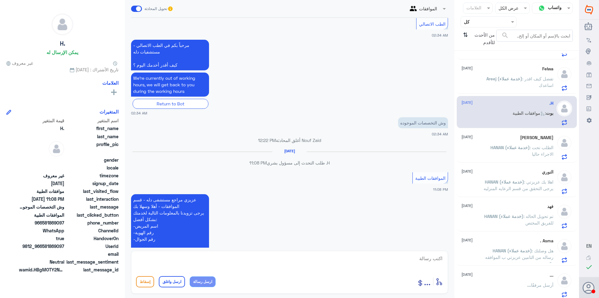
scroll to position [450, 0]
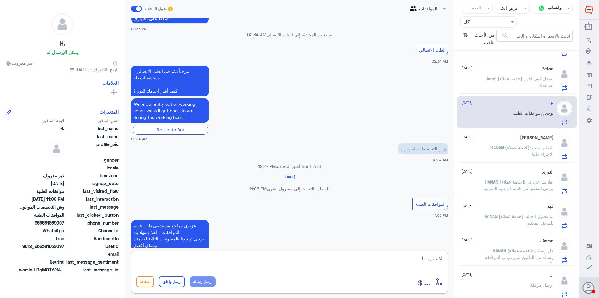
drag, startPoint x: 336, startPoint y: 258, endPoint x: 351, endPoint y: 262, distance: 15.4
click at [337, 259] on textarea at bounding box center [289, 261] width 307 height 15
type textarea "تفضل كيف اقدر اخدمك؟ظظظظظظظ"
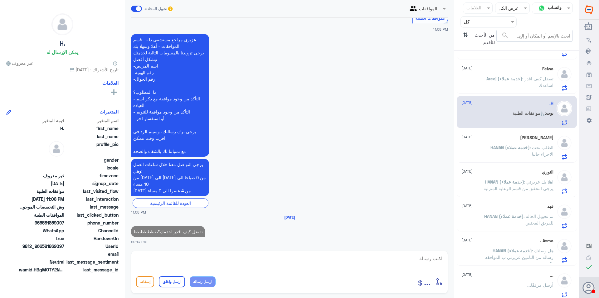
click at [156, 229] on p "تفضل كيف اقدر اخدمك؟ظظظظظظظ" at bounding box center [168, 231] width 74 height 11
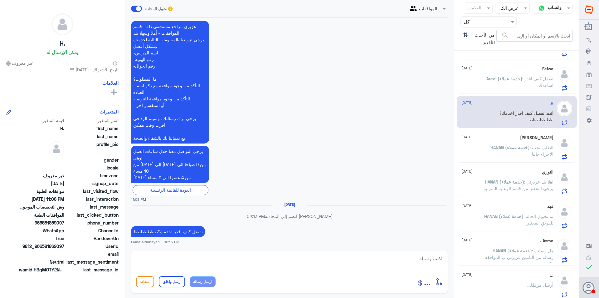
drag, startPoint x: 156, startPoint y: 230, endPoint x: 167, endPoint y: 237, distance: 12.9
click at [167, 237] on app-msgs-text "تفضل كيف اقدر اخدمك؟ظظظظظظظ" at bounding box center [289, 232] width 317 height 12
click at [518, 143] on div "[PERSON_NAME] [DATE] HANAN (خدمة عملاء) : الطلب تحت الاجراء حاليا" at bounding box center [508, 147] width 92 height 25
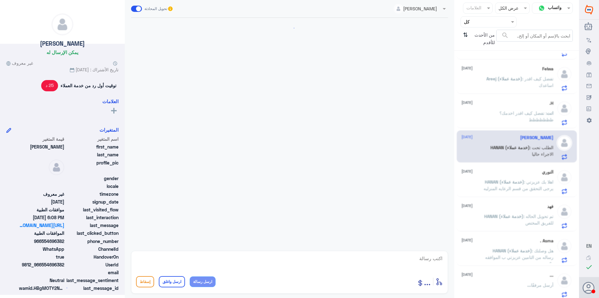
scroll to position [274, 0]
click at [520, 119] on p "انت : تفضل كيف اقدر اخدمك؟ظظظظظظظ" at bounding box center [519, 118] width 70 height 16
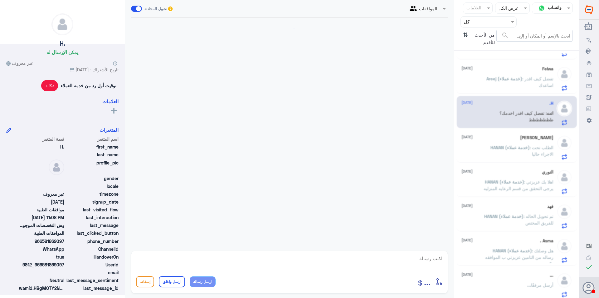
scroll to position [555, 0]
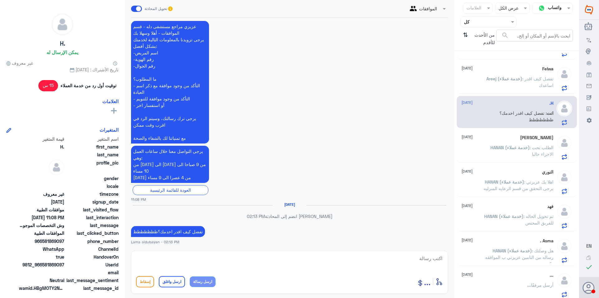
click at [523, 79] on span "Areej (خدمة عملاء)" at bounding box center [505, 78] width 36 height 5
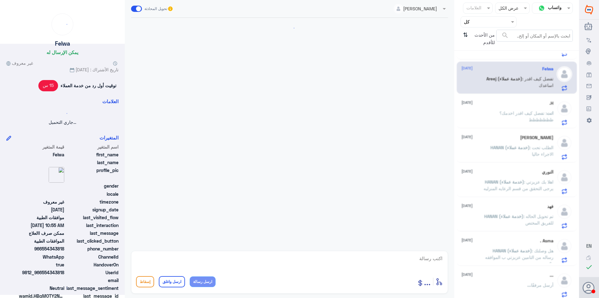
click at [519, 142] on div "[PERSON_NAME] [DATE] HANAN (خدمة عملاء) : الطلب تحت الاجراء حاليا" at bounding box center [508, 147] width 92 height 25
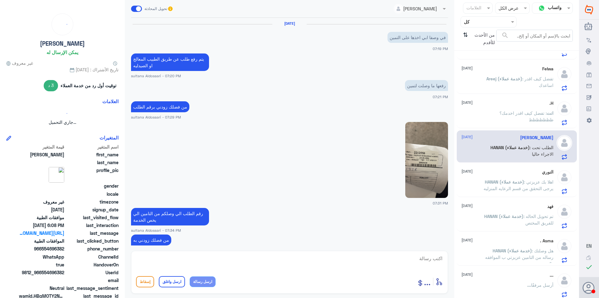
scroll to position [495, 0]
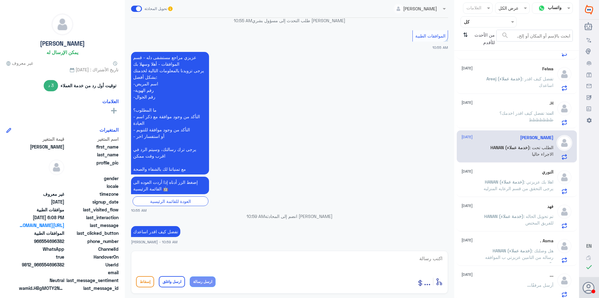
drag, startPoint x: 520, startPoint y: 173, endPoint x: 520, endPoint y: 177, distance: 4.1
click at [520, 174] on div "النوري [DATE]" at bounding box center [508, 171] width 92 height 5
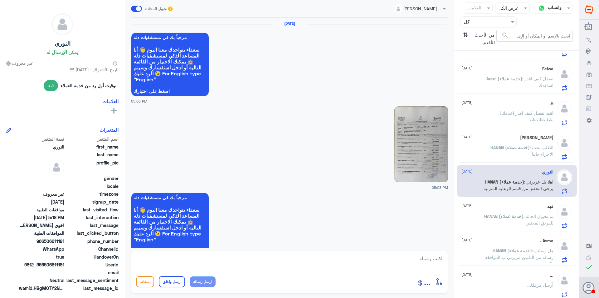
scroll to position [890, 0]
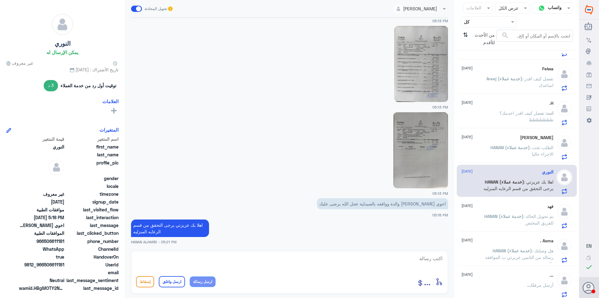
drag, startPoint x: 523, startPoint y: 151, endPoint x: 500, endPoint y: 133, distance: 29.1
click at [521, 155] on p "HANAN (خدمة عملاء) : الطلب تحت الاجراء حاليا" at bounding box center [519, 152] width 70 height 16
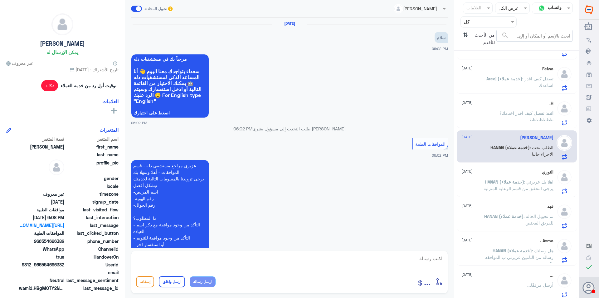
scroll to position [274, 0]
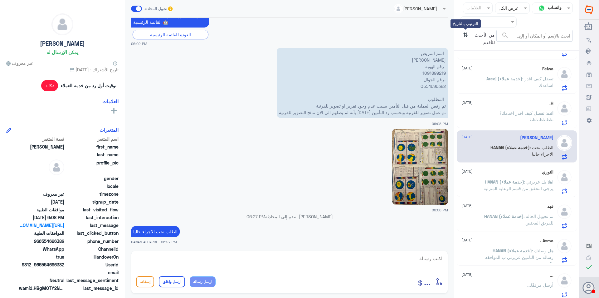
click at [465, 36] on icon "⇅" at bounding box center [465, 38] width 5 height 16
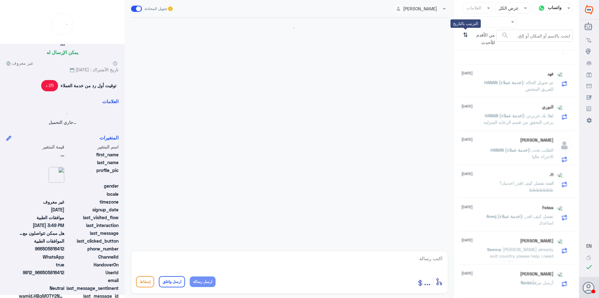
scroll to position [0, 0]
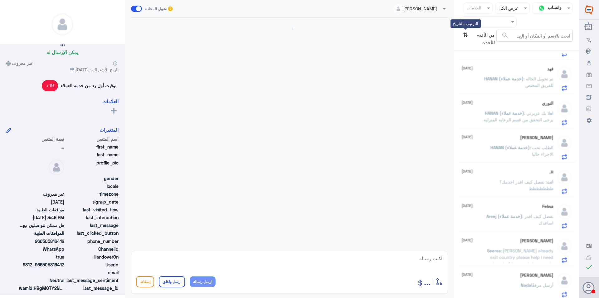
click at [465, 36] on icon "⇅" at bounding box center [465, 38] width 5 height 16
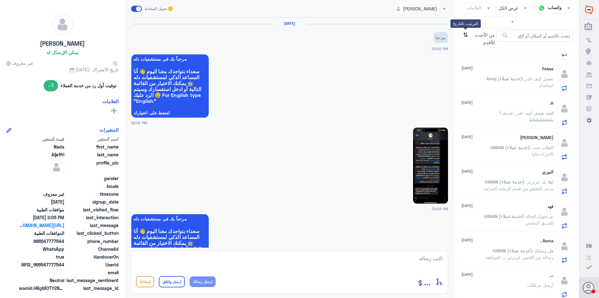
scroll to position [454, 0]
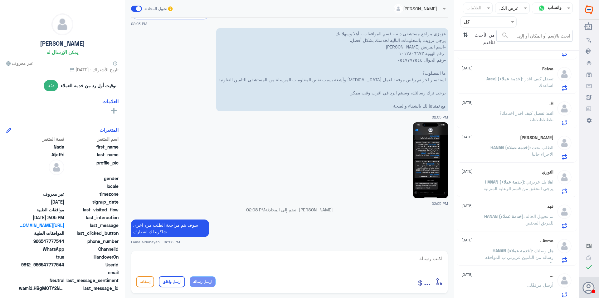
click at [493, 184] on span "HANAN (خدمة عملاء)" at bounding box center [504, 181] width 39 height 5
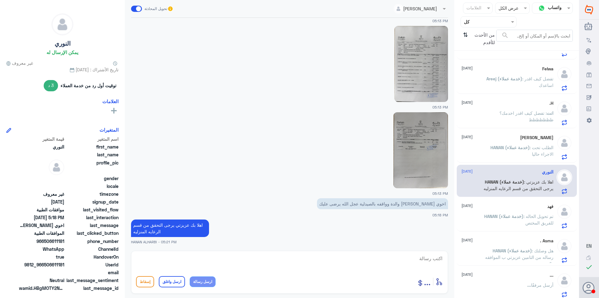
click at [375, 259] on textarea at bounding box center [289, 261] width 307 height 15
type textarea "ا"
type textarea "نتمنى لكم دوام الصحه والعافيه"
click at [180, 281] on button "ارسل واغلق" at bounding box center [172, 281] width 26 height 11
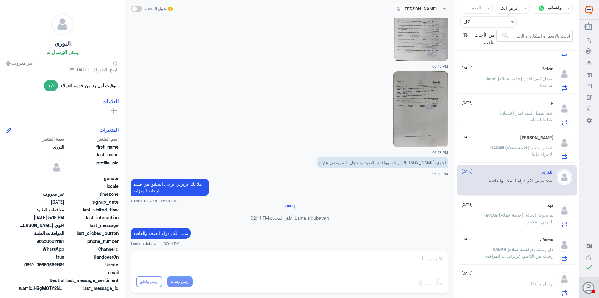
scroll to position [921, 0]
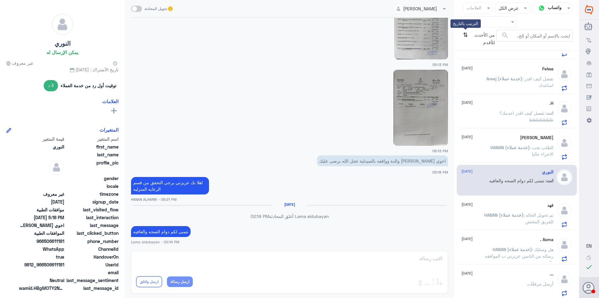
click at [465, 36] on icon "⇅" at bounding box center [465, 38] width 5 height 16
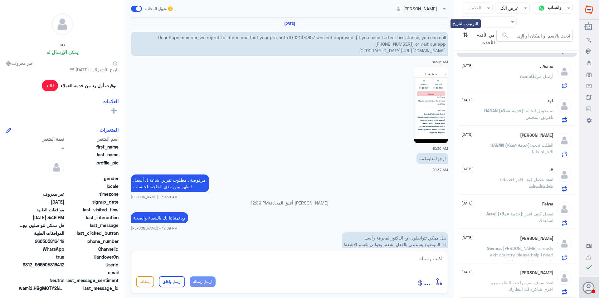
scroll to position [599, 0]
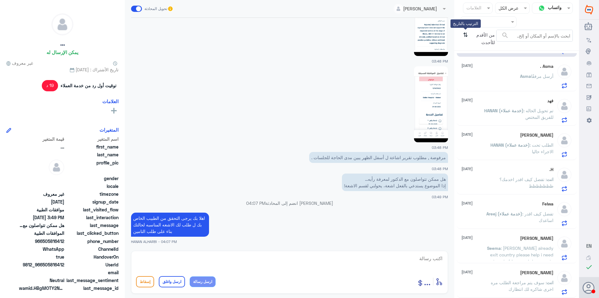
click at [465, 36] on icon "⇅" at bounding box center [465, 38] width 5 height 16
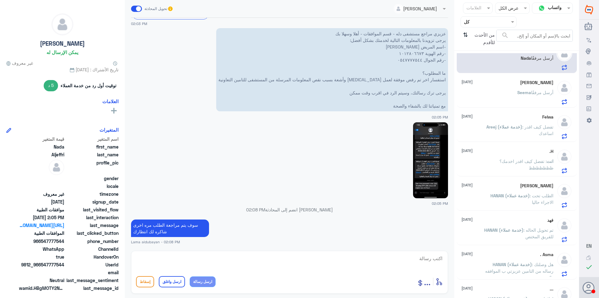
scroll to position [0, 0]
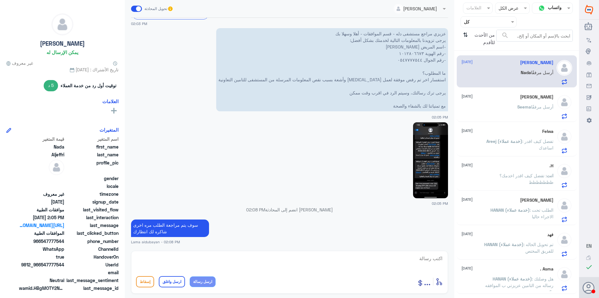
click at [510, 108] on div "[PERSON_NAME] أرسل مرفقًا" at bounding box center [508, 112] width 92 height 14
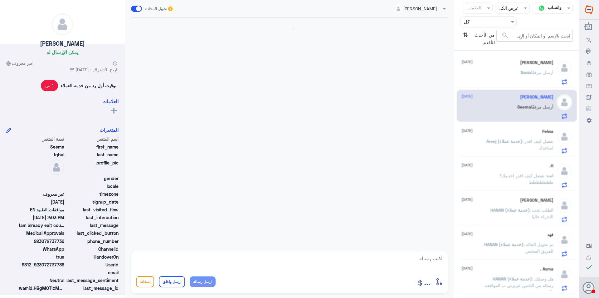
scroll to position [677, 0]
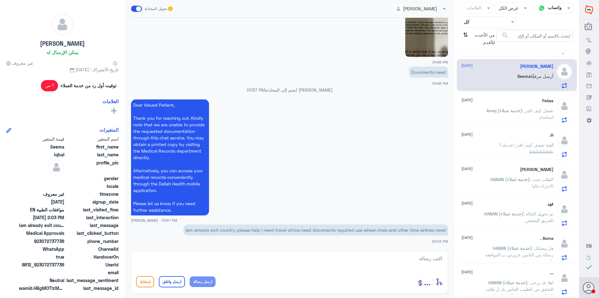
click at [511, 118] on p "Areej (خدمة عملاء) : تفضل كيف اقدر اساعدك" at bounding box center [519, 115] width 70 height 16
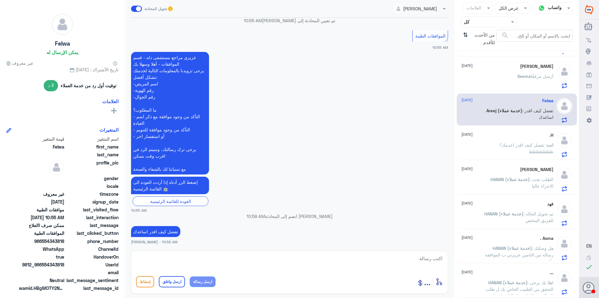
click at [512, 145] on span ": تفضل كيف اقدر اخدمك؟ظظظظظظظ" at bounding box center [527, 148] width 54 height 12
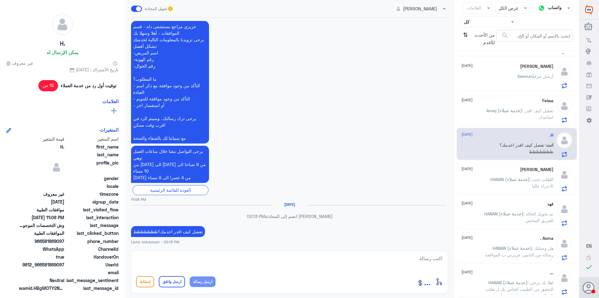
drag, startPoint x: 519, startPoint y: 184, endPoint x: 531, endPoint y: 196, distance: 17.7
click at [519, 185] on p "HANAN (خدمة عملاء) : الطلب تحت الاجراء حاليا" at bounding box center [519, 184] width 70 height 16
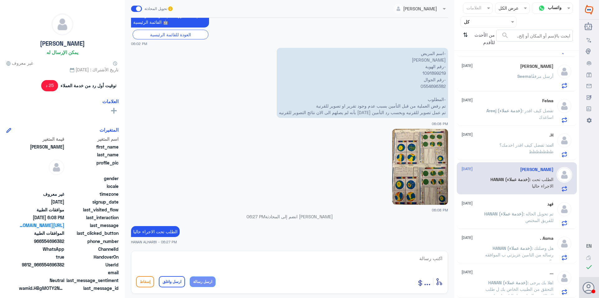
click at [438, 70] on p "-اسم المريض [PERSON_NAME] -رقم الهوية 1091899219 -رقم الجوال 0554696382 -المطلو…" at bounding box center [362, 83] width 171 height 70
copy p "1091899219"
click at [518, 208] on div "فهد [DATE] HANAN (خدمة عملاء) : تم تحويل الحاله للفريق المختص" at bounding box center [508, 213] width 92 height 25
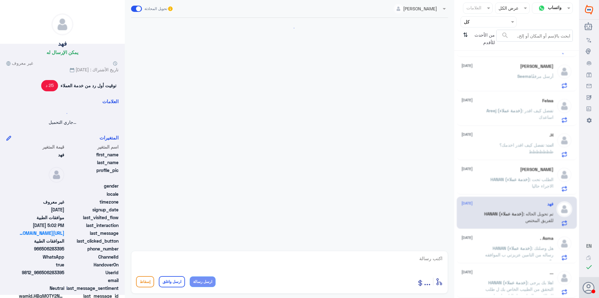
scroll to position [464, 0]
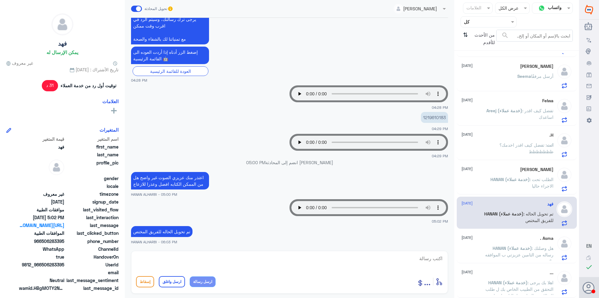
click at [507, 246] on span "HANAN (خدمة عملاء)" at bounding box center [512, 247] width 39 height 5
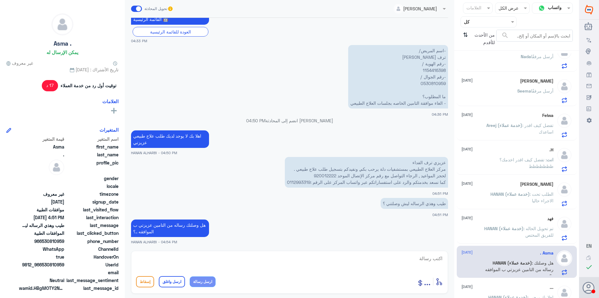
scroll to position [31, 0]
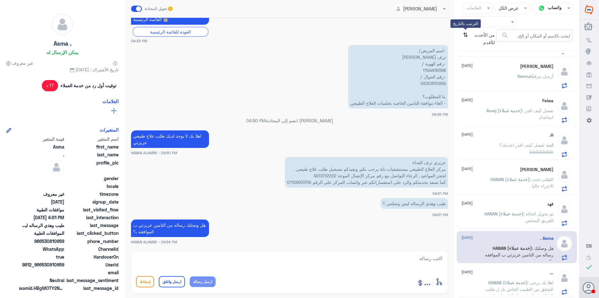
click at [466, 40] on icon "⇅" at bounding box center [465, 38] width 5 height 16
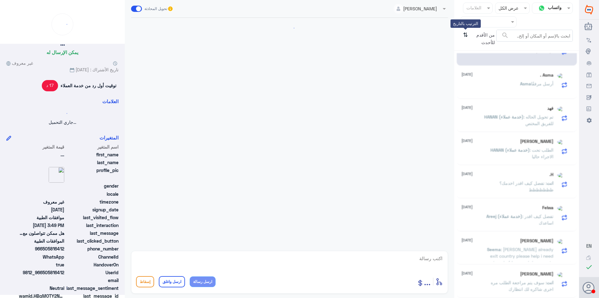
scroll to position [0, 0]
click at [466, 40] on icon "⇅" at bounding box center [465, 38] width 5 height 16
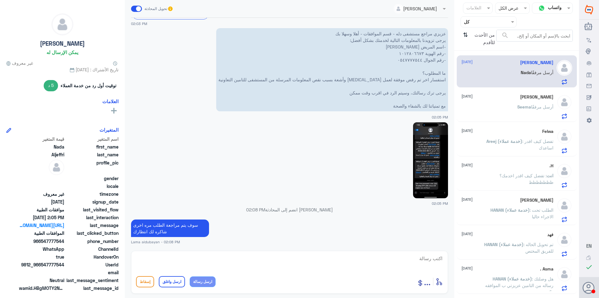
click at [498, 111] on div "[PERSON_NAME] أرسل مرفقًا" at bounding box center [508, 112] width 92 height 14
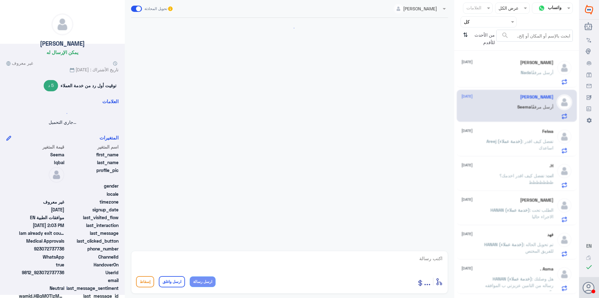
scroll to position [677, 0]
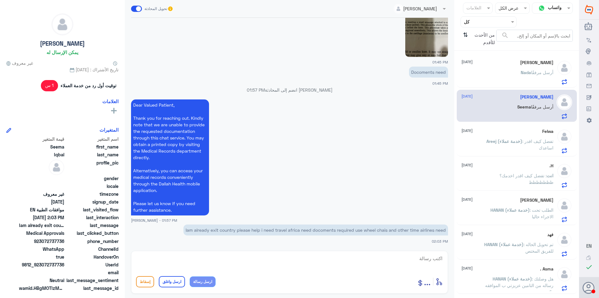
click at [504, 143] on span "Areej (خدمة عملاء)" at bounding box center [505, 140] width 36 height 5
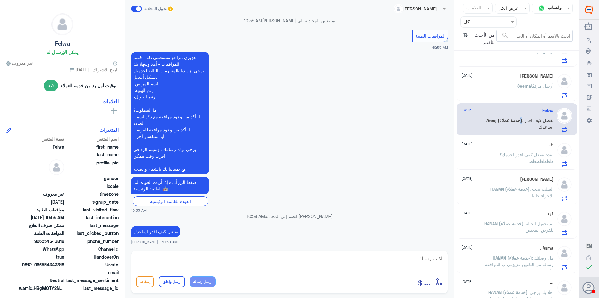
scroll to position [31, 0]
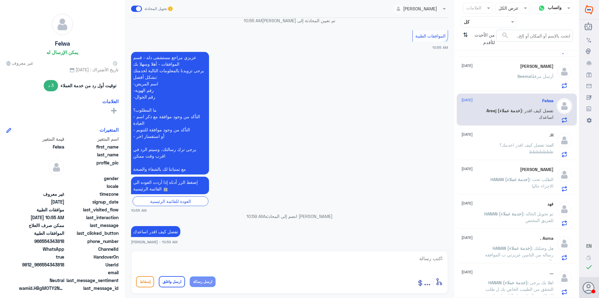
click at [495, 78] on div "[PERSON_NAME] أرسل مرفقًا" at bounding box center [508, 81] width 92 height 14
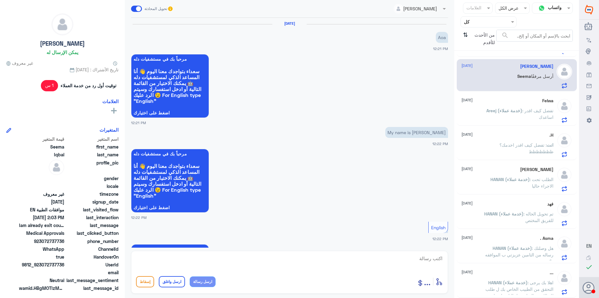
scroll to position [677, 0]
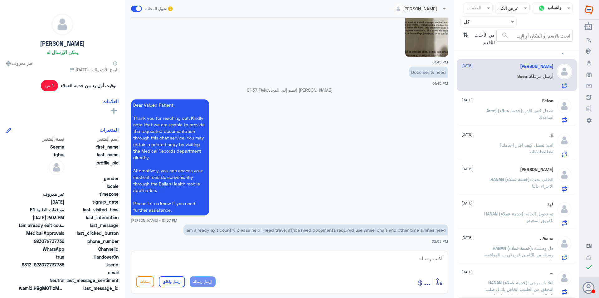
click at [465, 35] on icon "⇅" at bounding box center [465, 38] width 5 height 16
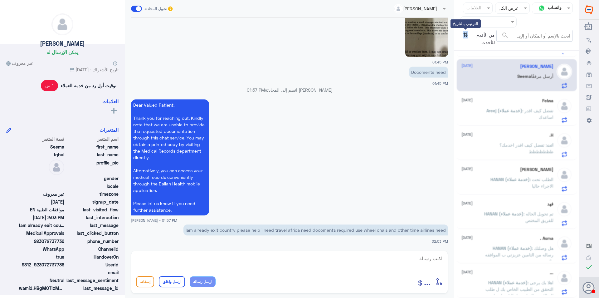
scroll to position [0, 0]
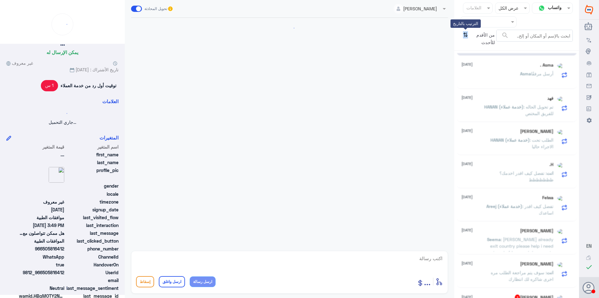
click at [465, 35] on icon "⇅" at bounding box center [465, 38] width 5 height 16
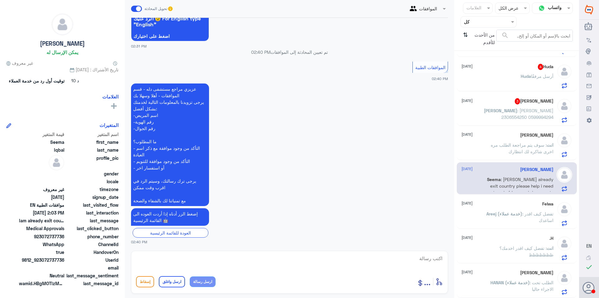
scroll to position [387, 0]
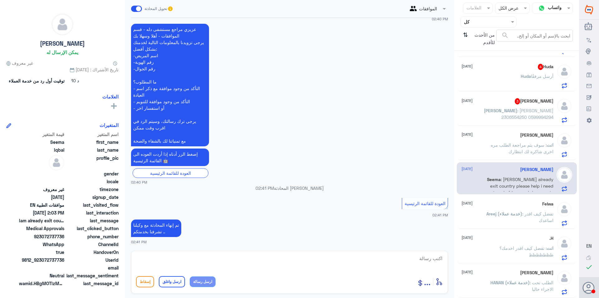
click at [510, 82] on div "[PERSON_NAME] أرسل مرفقًا" at bounding box center [508, 81] width 92 height 14
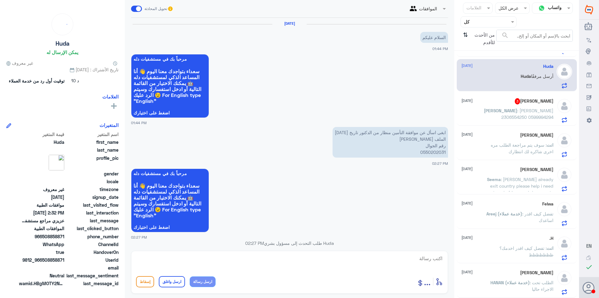
scroll to position [278, 0]
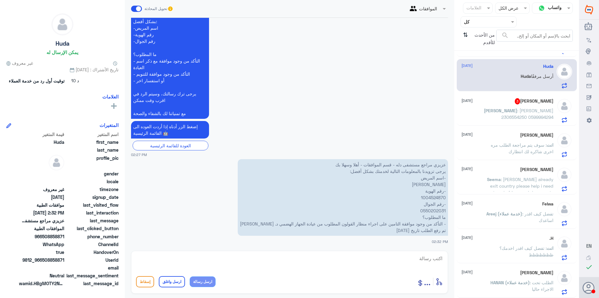
click at [436, 195] on p "عزيزي مراجع مستشفى دله - قسم الموافقات - أهلا وسهلا بك يرجى تزويدنا بالمعلومات …" at bounding box center [343, 197] width 210 height 76
copy p "1004524870"
click at [337, 263] on textarea at bounding box center [289, 261] width 307 height 15
type textarea "f"
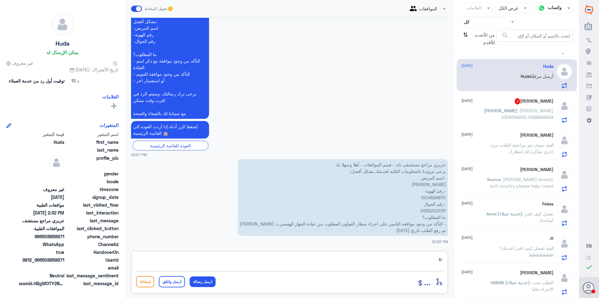
type textarea "ن"
click at [415, 259] on textarea "عزيزي المراجع بامكانك الاستفاده من الخدمه" at bounding box center [289, 261] width 307 height 15
click at [344, 262] on textarea "عزيزي المراجع بامكانك الاستفاده من الخدمه" at bounding box center [289, 261] width 307 height 15
drag, startPoint x: 355, startPoint y: 257, endPoint x: 278, endPoint y: 250, distance: 77.4
click at [278, 250] on div "عزيزي المراجع بامكانك الاستفاده من الخدمه في حال حان الموعد أدخل اسم مجموعة الر…" at bounding box center [289, 271] width 317 height 43
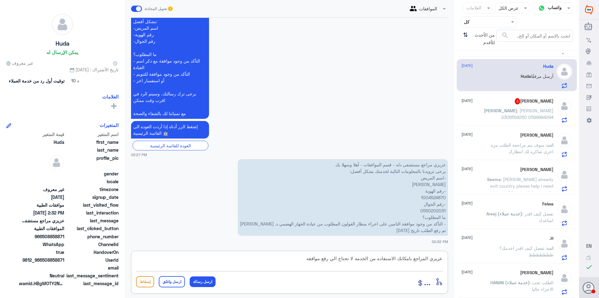
type textarea "عزيزي المراجع بامكانك الاستفاده من الخدمه لا تحتاج الي رفع موافقه"
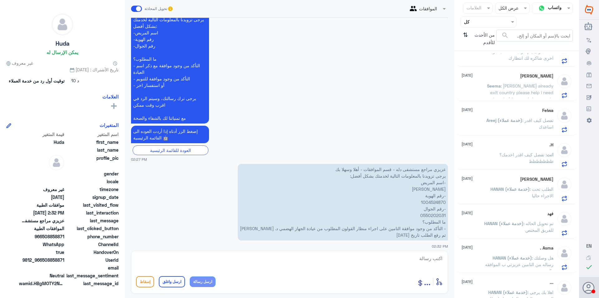
scroll to position [304, 0]
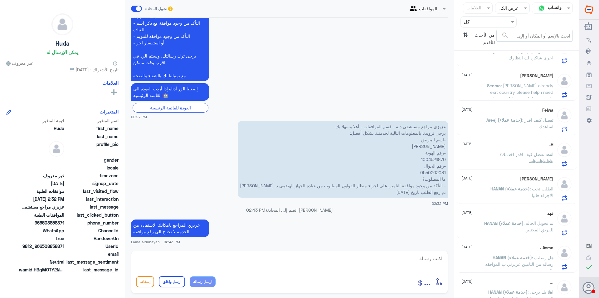
click at [226, 256] on textarea at bounding box center [289, 261] width 307 height 15
type textarea "اي خدمه اخرى؟"
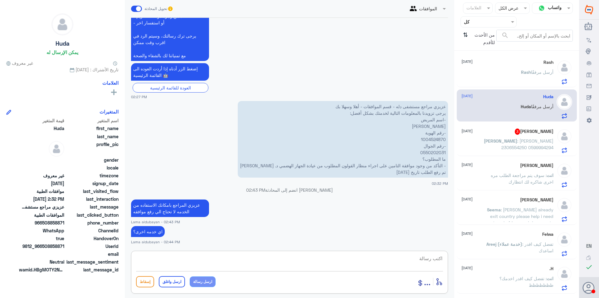
scroll to position [0, 0]
click at [505, 145] on span ": [PERSON_NAME] 2306554250 0599994294" at bounding box center [528, 144] width 52 height 12
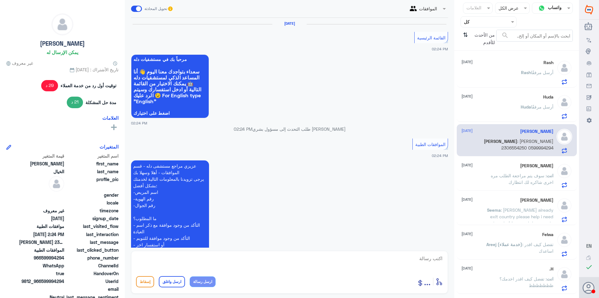
scroll to position [576, 0]
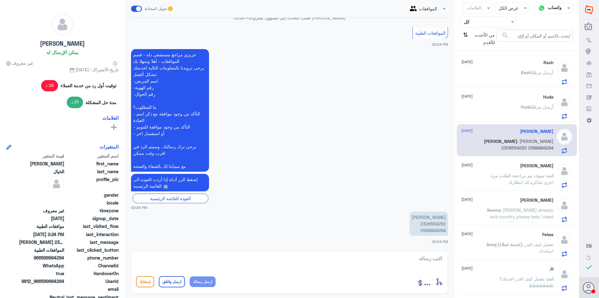
click at [428, 224] on p "[PERSON_NAME] 2306554250 0599994294" at bounding box center [429, 223] width 38 height 24
copy p "2306554250"
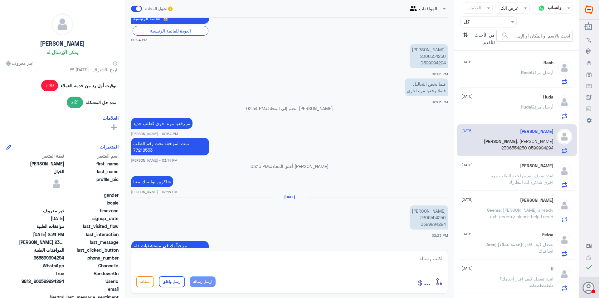
scroll to position [263, 0]
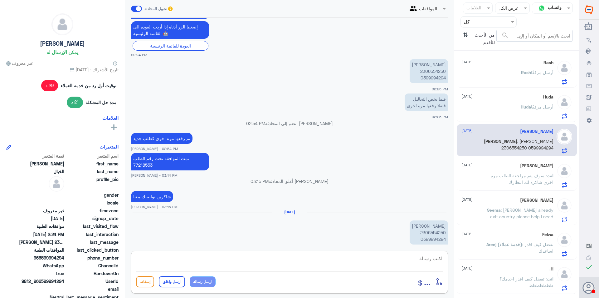
click at [322, 268] on textarea at bounding box center [289, 261] width 307 height 15
type textarea "تفضل كيف اقدر اخدمك ؟"
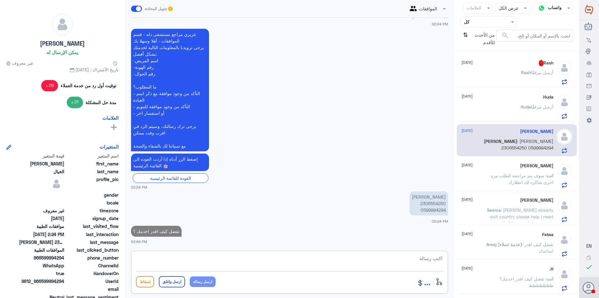
click at [537, 77] on p "[PERSON_NAME] أرسل مرفقًا" at bounding box center [537, 77] width 32 height 16
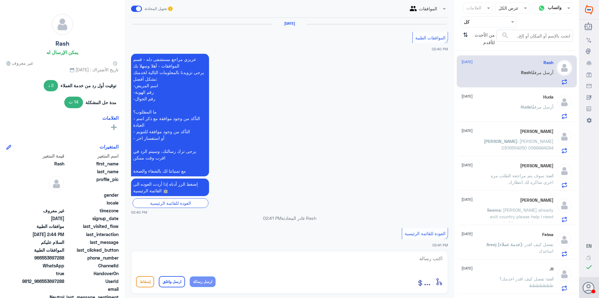
scroll to position [498, 0]
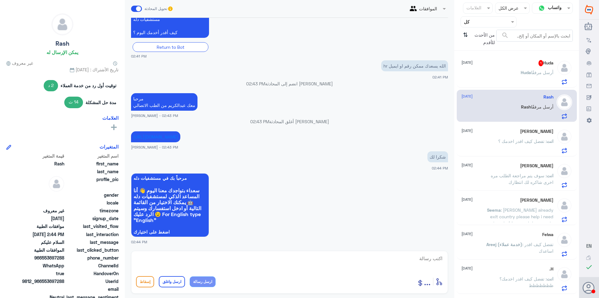
click at [332, 259] on textarea at bounding box center [289, 261] width 307 height 15
type textarea "العفو"
click at [503, 25] on input "text" at bounding box center [494, 21] width 34 height 7
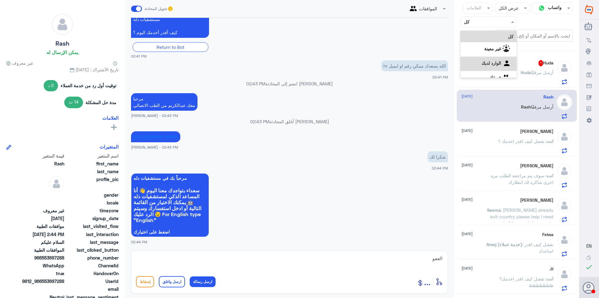
click at [496, 66] on div "الوارد لديك" at bounding box center [489, 64] width 56 height 14
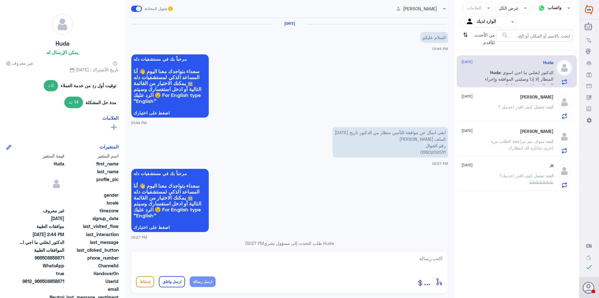
scroll to position [364, 0]
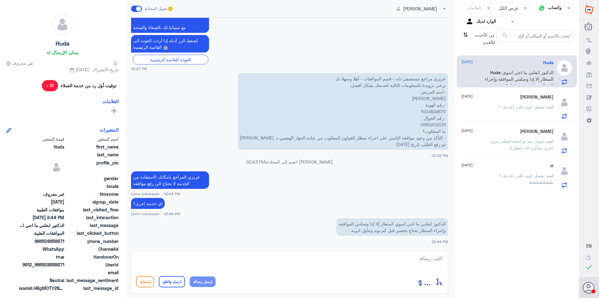
click at [367, 264] on textarea at bounding box center [289, 261] width 307 height 15
type textarea "خلاص فيه الموافقه"
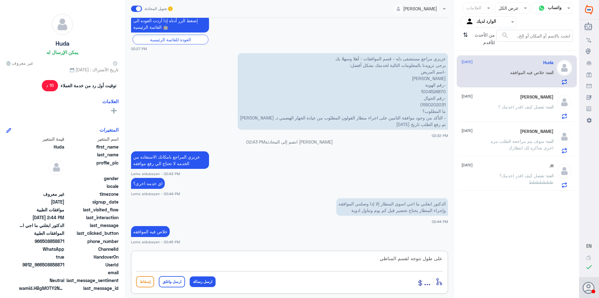
type textarea "على طول تتوجه لقسم المناظير"
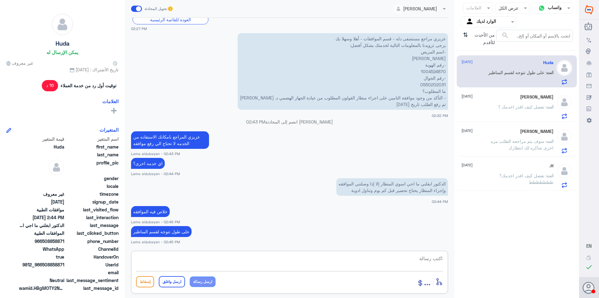
scroll to position [425, 0]
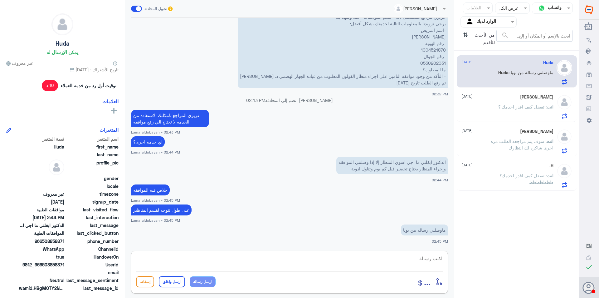
click at [380, 262] on textarea at bounding box center [289, 261] width 307 height 15
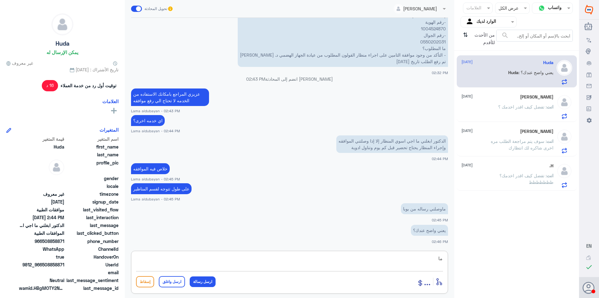
type textarea "م"
type textarea "اي نعم المنظار وتحليل"
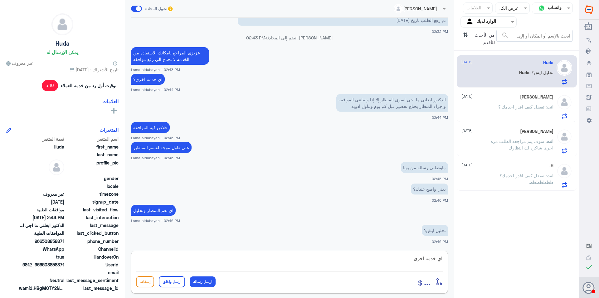
scroll to position [509, 0]
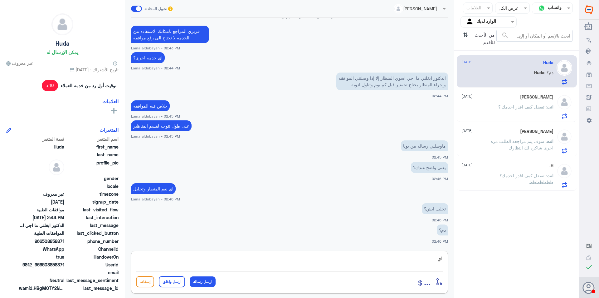
type textarea "ا"
type textarea "م"
type textarea "الدكتور كاتب لك تحليل و منظار"
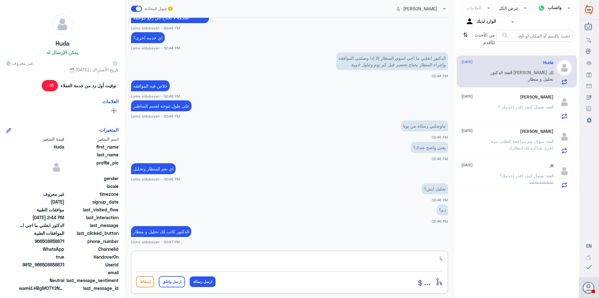
type textarea "ب"
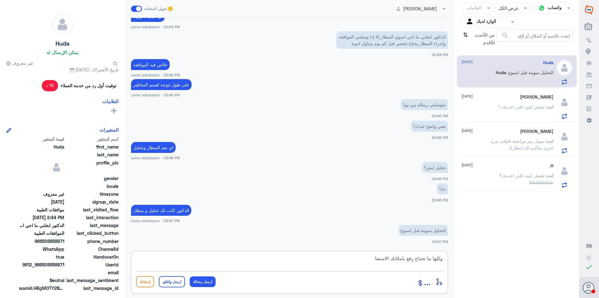
scroll to position [572, 0]
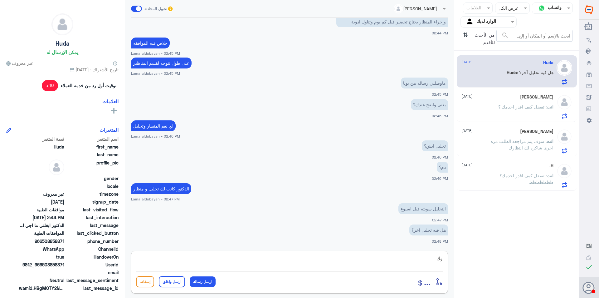
type textarea "و"
type textarea "خلاص بقى لك المنظار"
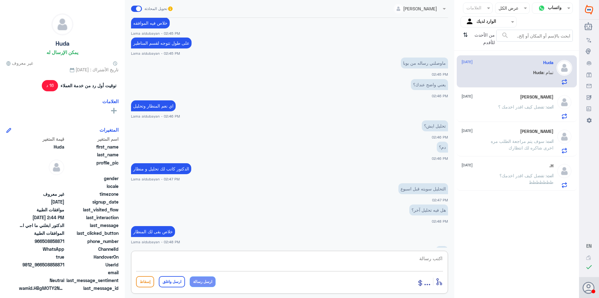
scroll to position [613, 0]
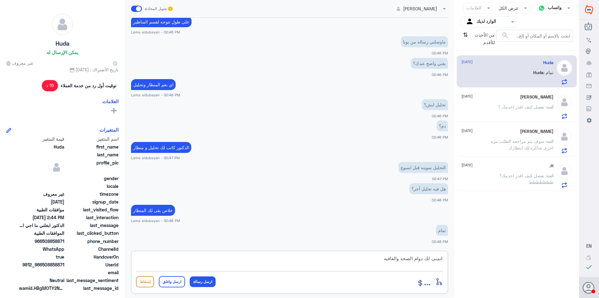
type textarea "اتمنى لك دوام الصحه والعافيه"
drag, startPoint x: 178, startPoint y: 280, endPoint x: 197, endPoint y: 261, distance: 26.7
click at [178, 279] on button "ارسل واغلق" at bounding box center [172, 281] width 26 height 11
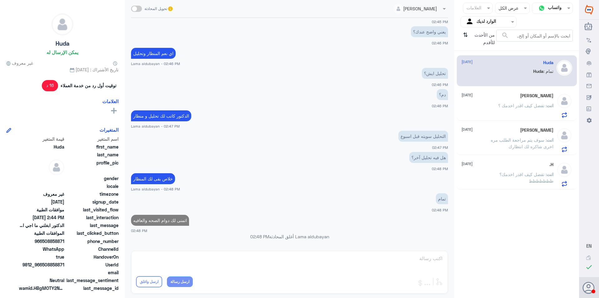
drag, startPoint x: 539, startPoint y: 102, endPoint x: 522, endPoint y: 154, distance: 54.6
click at [539, 103] on p "انت : تفضل كيف اقدر اخدمك ؟" at bounding box center [526, 110] width 55 height 16
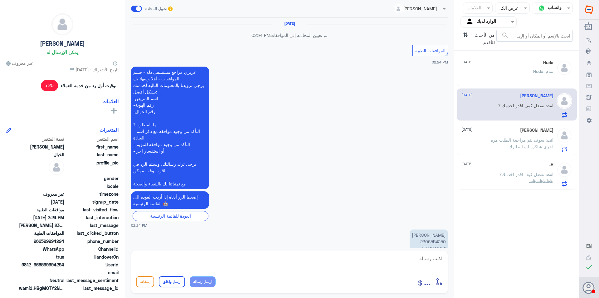
scroll to position [514, 0]
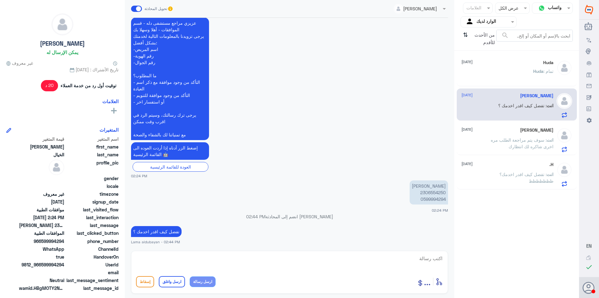
click at [534, 131] on h5 "[PERSON_NAME]" at bounding box center [536, 129] width 33 height 5
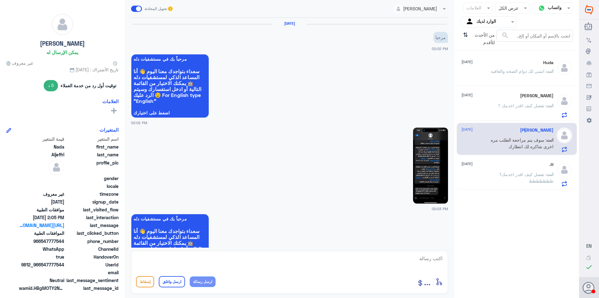
scroll to position [454, 0]
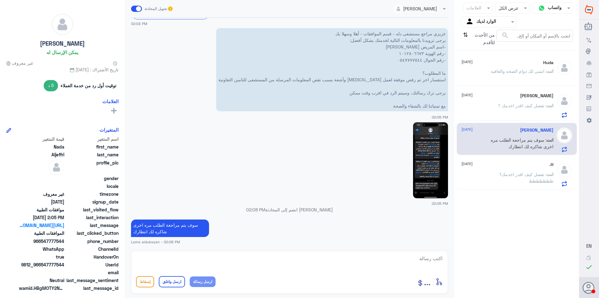
click at [528, 111] on p "انت : تفضل كيف اقدر اخدمك ؟" at bounding box center [526, 110] width 55 height 16
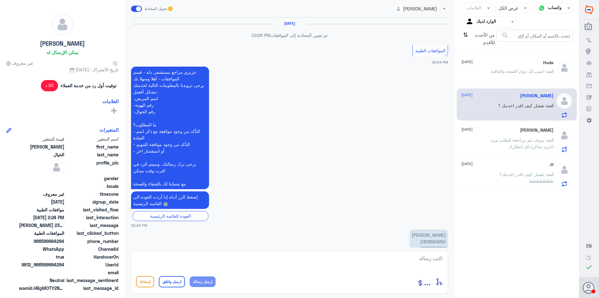
scroll to position [514, 0]
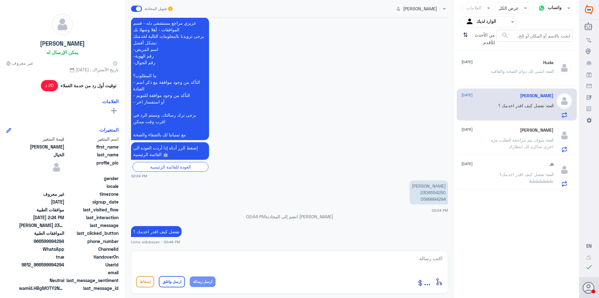
click at [529, 148] on span ": سوف يتم مراجعة الطلب مره اخرى شاكره لك انتظارك" at bounding box center [522, 143] width 63 height 12
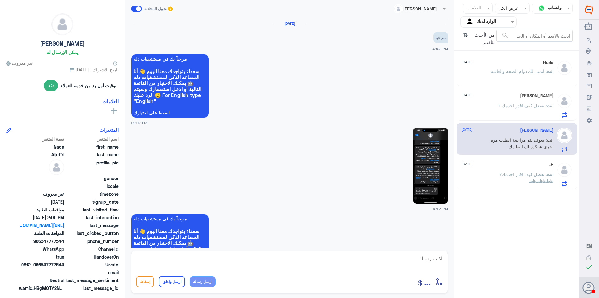
scroll to position [454, 0]
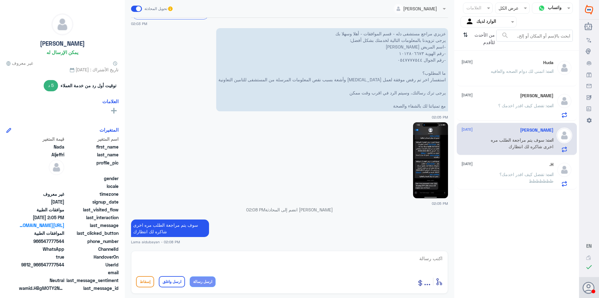
click at [518, 177] on span ": تفضل كيف اقدر اخدمك؟ظظظظظظظ" at bounding box center [527, 177] width 54 height 12
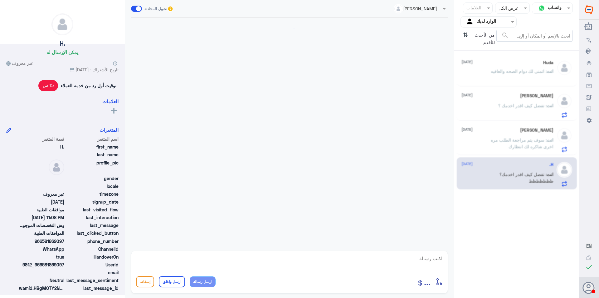
scroll to position [555, 0]
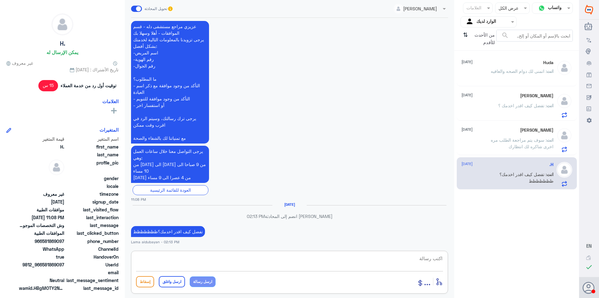
click at [247, 260] on textarea at bounding box center [289, 261] width 307 height 15
paste textarea "83774318"
type textarea "8"
click at [536, 136] on p "انت : سوف يتم مراجعة الطلب مره اخرى شاكره لك انتظارك" at bounding box center [519, 144] width 70 height 16
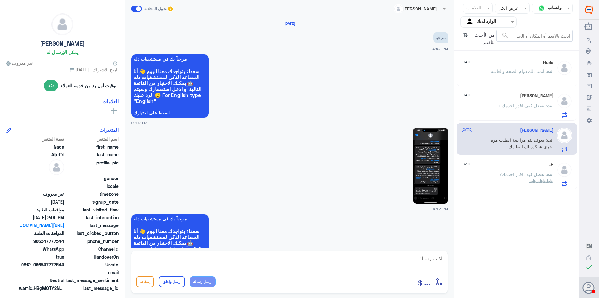
scroll to position [454, 0]
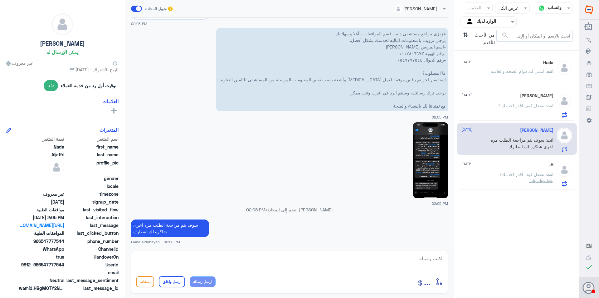
click at [410, 265] on textarea at bounding box center [289, 261] width 307 height 15
paste textarea "83774318"
type textarea "83774318 تمت الموافقه بامكانك الاستفاده من الخدمه"
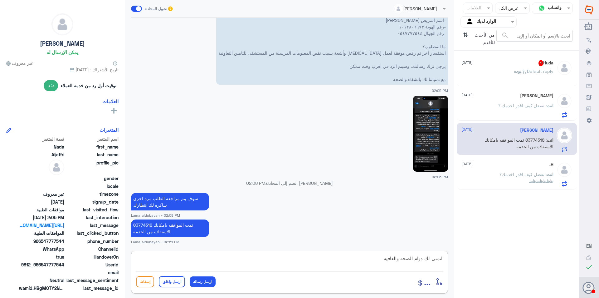
type textarea "اتمنى لك دوام الصحه والعافيه"
click at [168, 286] on button "ارسل واغلق" at bounding box center [172, 281] width 26 height 11
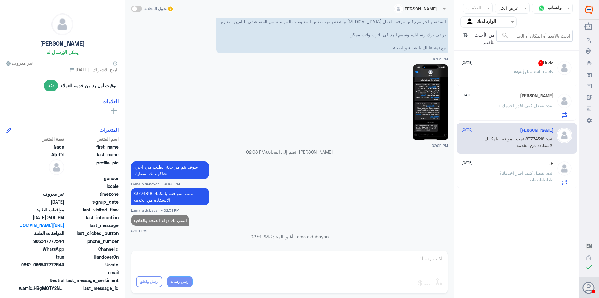
click at [533, 68] on p "[PERSON_NAME] : Default reply" at bounding box center [534, 76] width 40 height 16
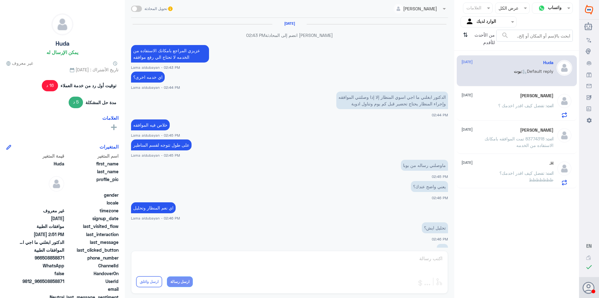
scroll to position [249, 0]
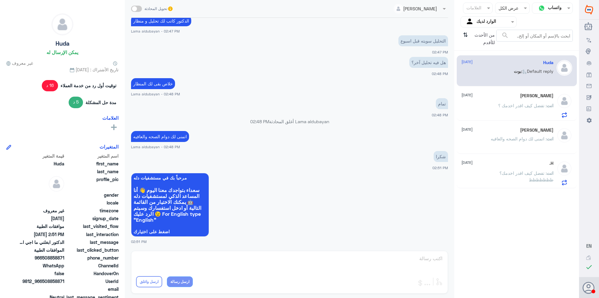
click at [142, 10] on span at bounding box center [136, 9] width 11 height 6
click at [0, 0] on input "checkbox" at bounding box center [0, 0] width 0 height 0
click at [309, 263] on textarea at bounding box center [289, 261] width 307 height 15
type textarea "العفو"
click at [170, 281] on button "ارسل واغلق" at bounding box center [172, 281] width 26 height 11
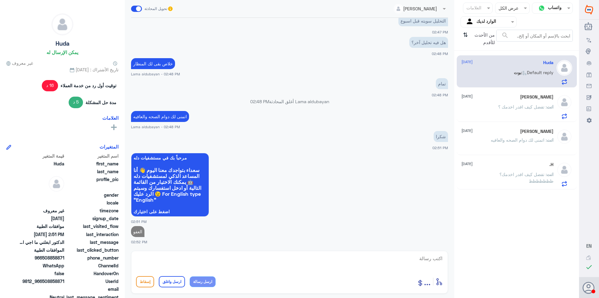
scroll to position [268, 0]
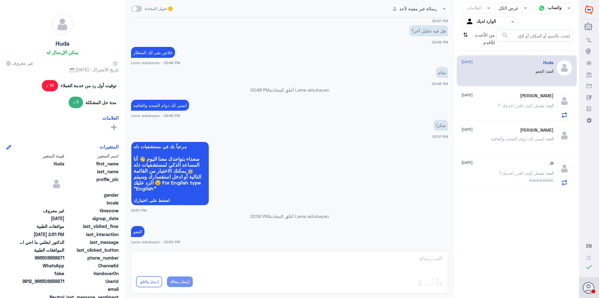
click at [501, 111] on p "انت : تفضل كيف اقدر اخدمك ؟" at bounding box center [526, 110] width 55 height 16
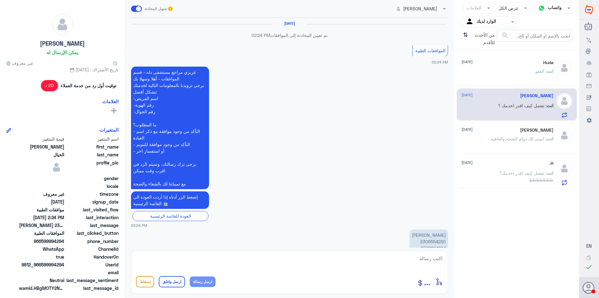
scroll to position [514, 0]
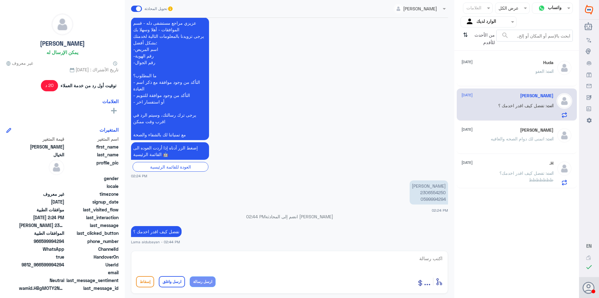
click at [470, 59] on span "[DATE]" at bounding box center [467, 62] width 11 height 6
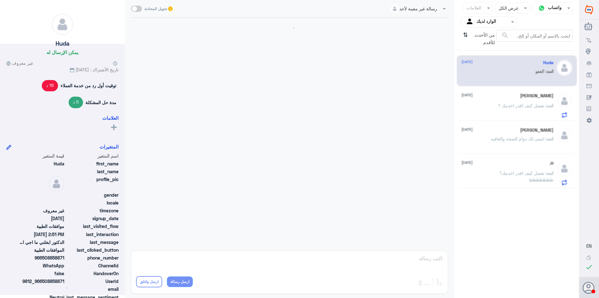
scroll to position [241, 0]
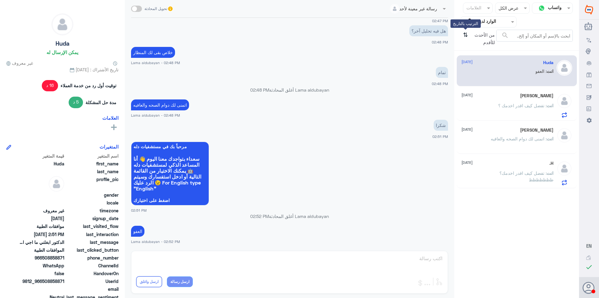
click at [467, 36] on icon "⇅" at bounding box center [465, 38] width 5 height 16
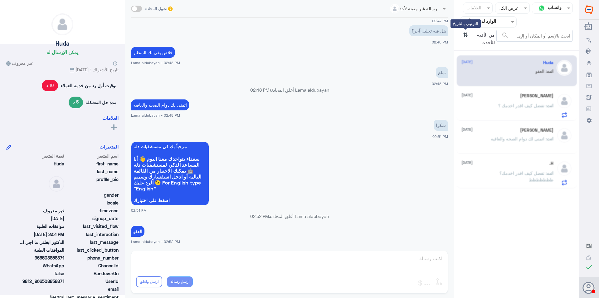
scroll to position [0, 0]
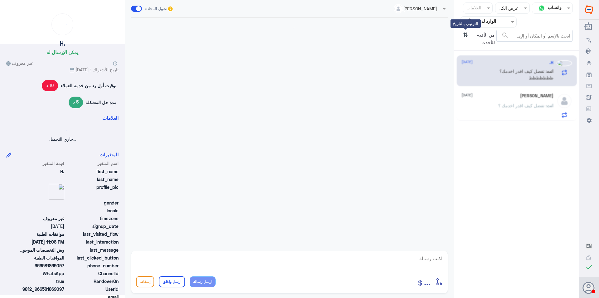
click at [467, 36] on icon "⇅" at bounding box center [465, 38] width 5 height 16
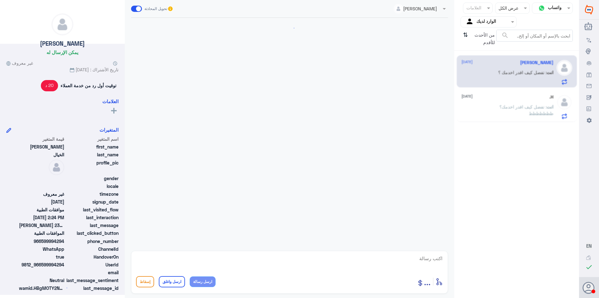
scroll to position [514, 0]
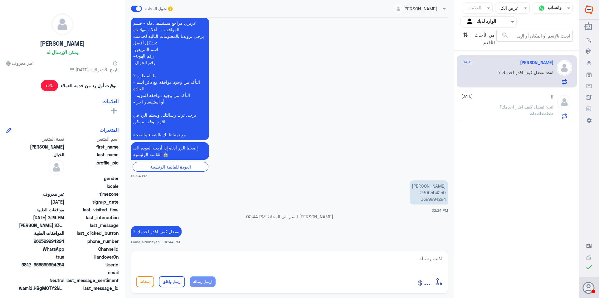
click at [527, 119] on div "H. [DATE] انت : تفضل كيف اقدر اخدمك؟ظظظظظظظ" at bounding box center [517, 106] width 120 height 32
click at [536, 104] on span ": تفضل كيف اقدر اخدمك؟ظظظظظظظ" at bounding box center [527, 110] width 54 height 12
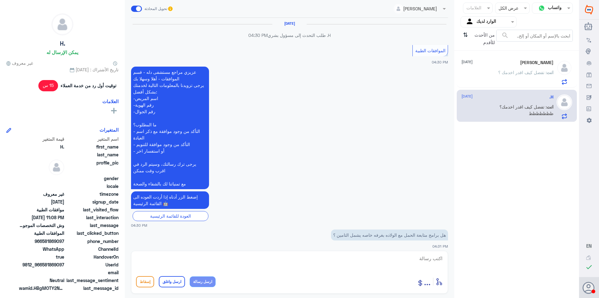
scroll to position [555, 0]
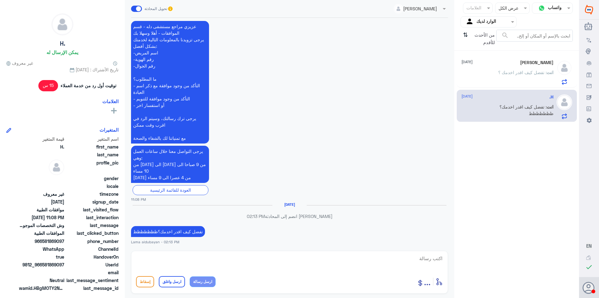
click at [531, 76] on p "انت : تفضل كيف اقدر اخدمك ؟" at bounding box center [526, 77] width 55 height 16
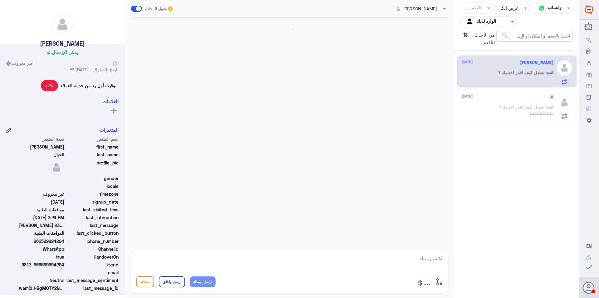
scroll to position [514, 0]
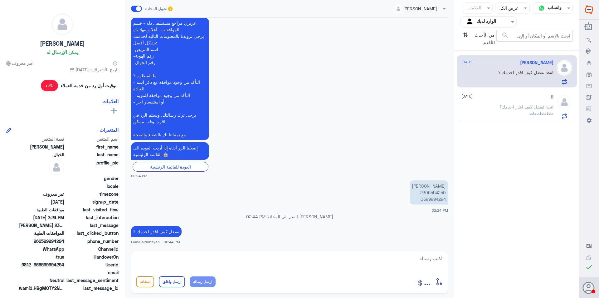
click at [485, 22] on input "text" at bounding box center [494, 21] width 34 height 7
click at [494, 68] on b "فريقك" at bounding box center [496, 69] width 12 height 5
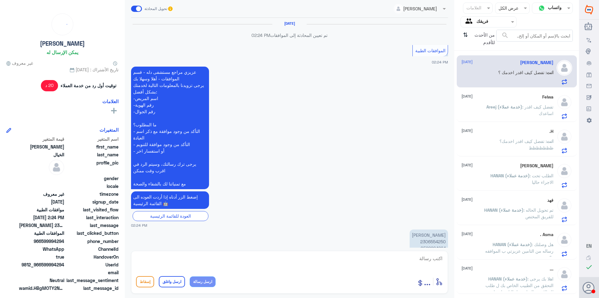
scroll to position [514, 0]
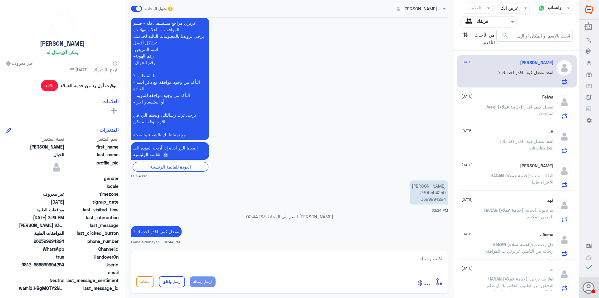
click at [508, 282] on p "HANAN (خدمة عملاء) : اهلا بك يرجى التحقق من الطبيب الخاص بك ل طلب لك الاشعه الم…" at bounding box center [519, 283] width 70 height 16
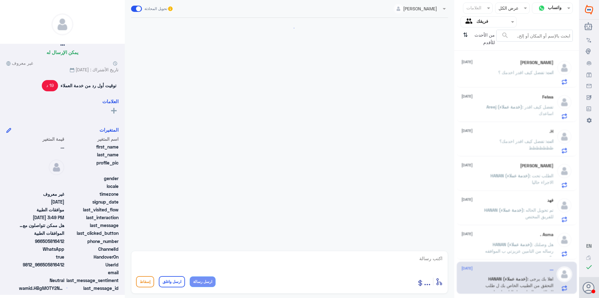
scroll to position [599, 0]
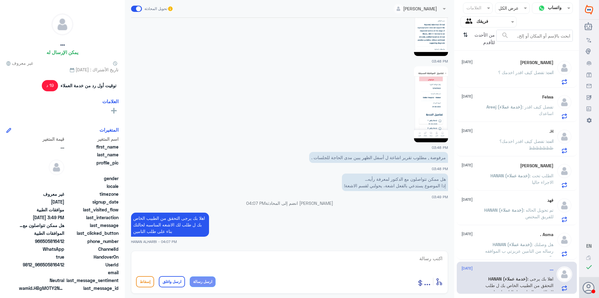
drag, startPoint x: 501, startPoint y: 204, endPoint x: 502, endPoint y: 189, distance: 15.3
click at [501, 204] on div "فهد [DATE] HANAN (خدمة عملاء) : تم تحويل الحاله للفريق المختص" at bounding box center [508, 209] width 92 height 25
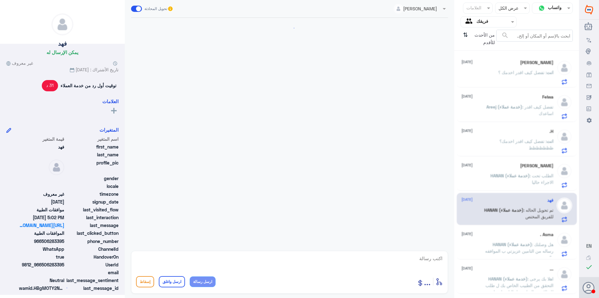
scroll to position [464, 0]
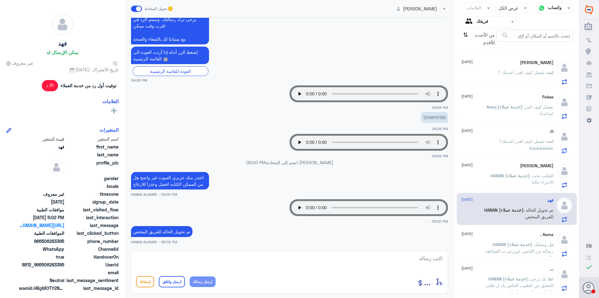
click at [525, 63] on div "[PERSON_NAME] [DATE]" at bounding box center [508, 62] width 92 height 5
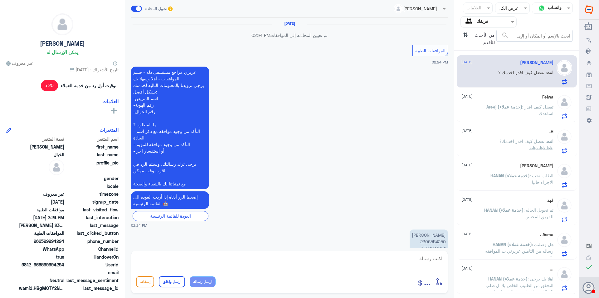
scroll to position [514, 0]
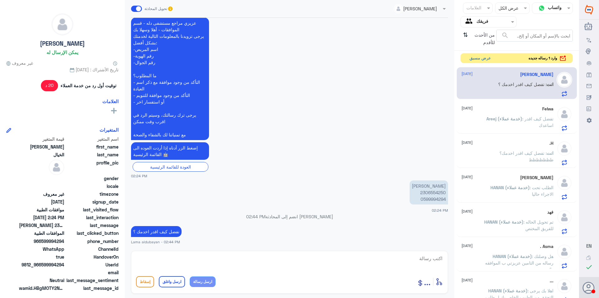
click at [489, 59] on button "عرض مسبق" at bounding box center [480, 58] width 26 height 10
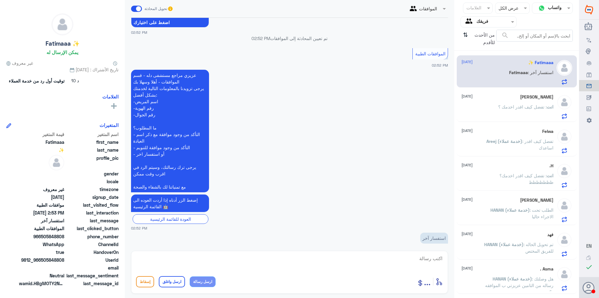
scroll to position [193, 0]
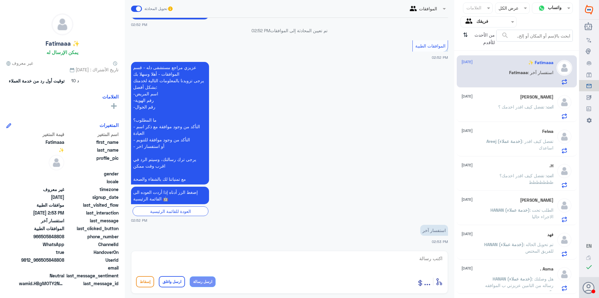
click at [389, 257] on textarea at bounding box center [289, 261] width 307 height 15
type textarea "تفضلي"
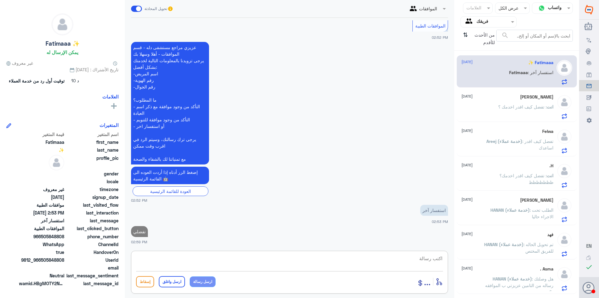
click at [557, 111] on div at bounding box center [565, 106] width 16 height 25
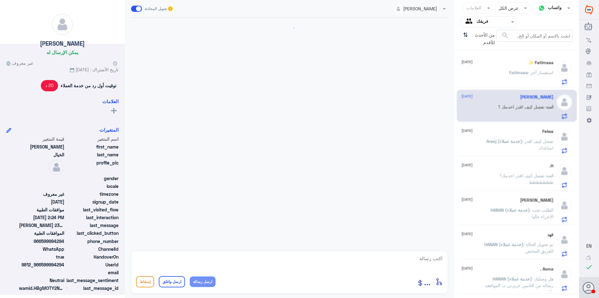
scroll to position [514, 0]
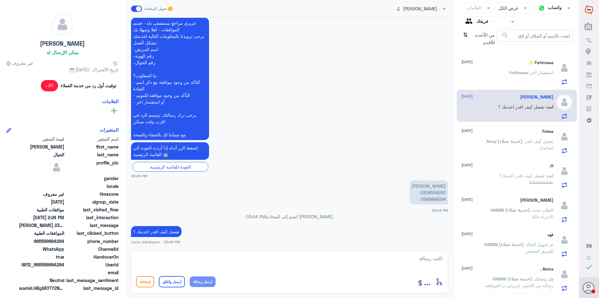
click at [525, 145] on p "Areej (خدمة عملاء) : تفضل كيف اقدر اساعدك" at bounding box center [519, 146] width 70 height 16
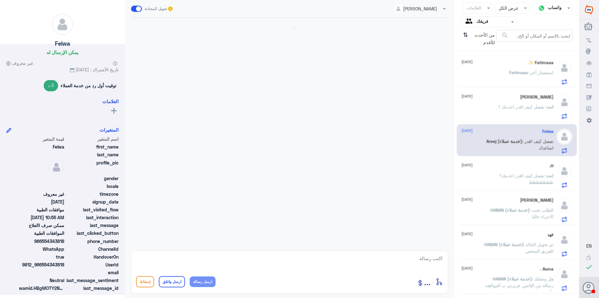
scroll to position [495, 0]
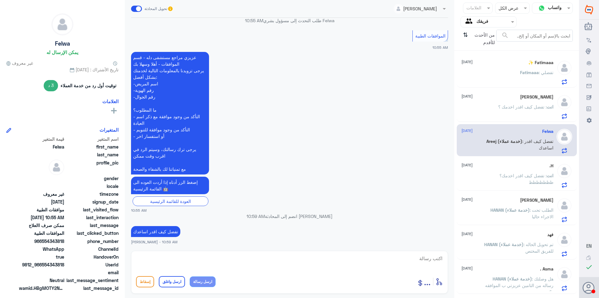
click at [527, 177] on span ": تفضل كيف اقدر اخدمك؟ظظظظظظظ" at bounding box center [527, 179] width 54 height 12
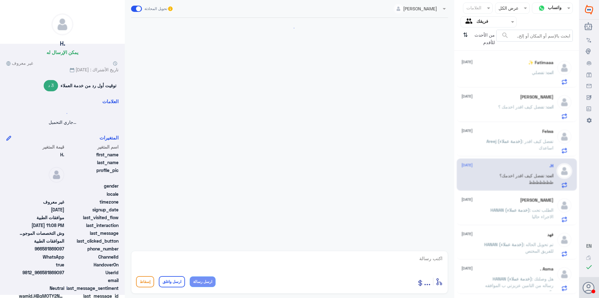
scroll to position [555, 0]
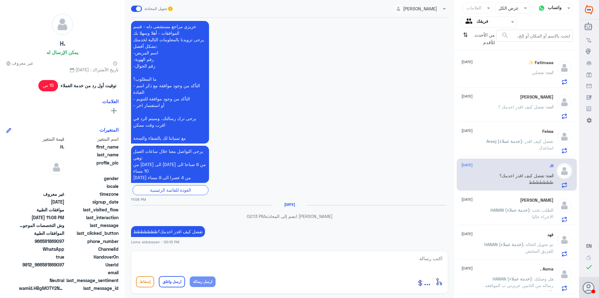
click at [535, 217] on span ": الطلب تحت الاجراء حاليا" at bounding box center [542, 213] width 24 height 12
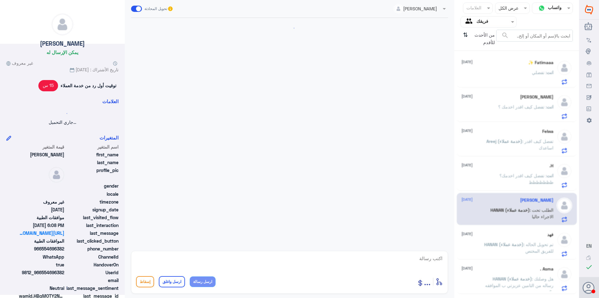
scroll to position [274, 0]
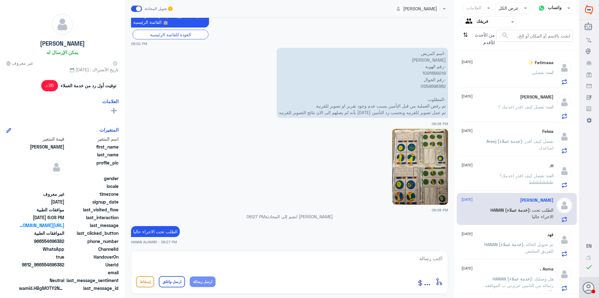
click at [538, 246] on span ": تم تحويل الحاله للفريق المختص" at bounding box center [539, 247] width 30 height 12
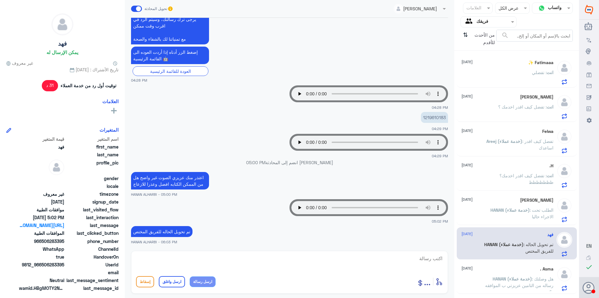
click at [496, 71] on div "انت : تفضلي" at bounding box center [508, 78] width 92 height 14
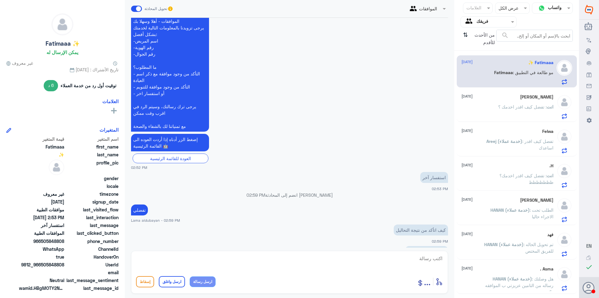
scroll to position [267, 0]
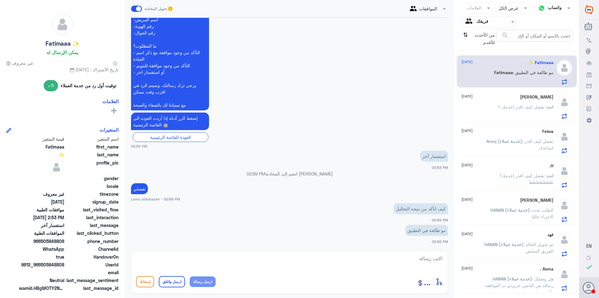
click at [416, 261] on textarea at bounding box center [289, 261] width 307 height 15
type textarea "ا"
drag, startPoint x: 276, startPoint y: 259, endPoint x: 282, endPoint y: 262, distance: 6.2
click at [276, 259] on textarea at bounding box center [289, 261] width 307 height 15
paste textarea "0112994881 - التقارير الطبية"
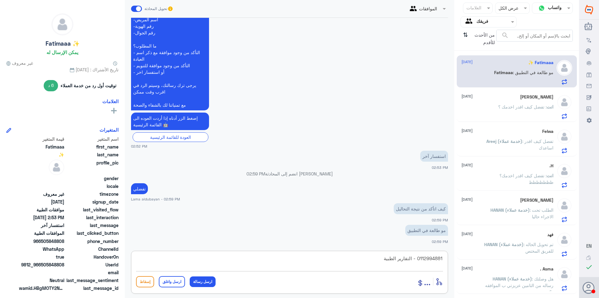
click at [413, 258] on textarea "0112994881 - التقارير الطبية" at bounding box center [289, 261] width 307 height 15
click at [321, 259] on textarea "0112994881 -يرجى التواصل مع قسم التقارير الطبية" at bounding box center [289, 261] width 307 height 15
type textarea "0112994881 -يرجى التواصل مع قسم التقارير الطبية لمساعدتك"
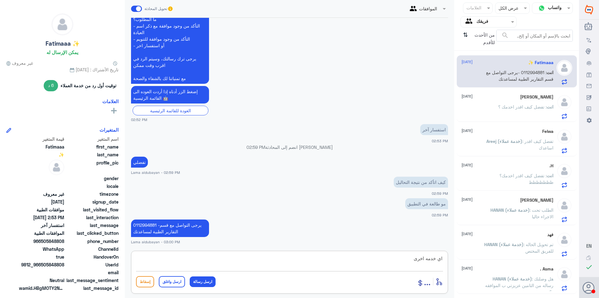
type textarea "اي خدمه اخرى؟"
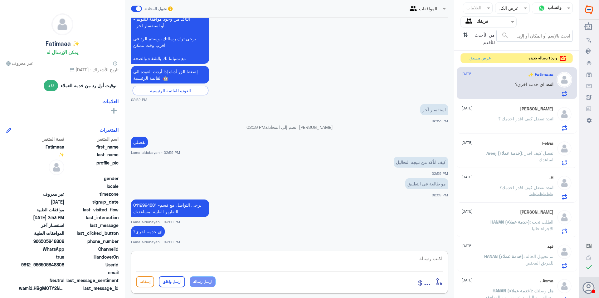
click at [480, 57] on button "عرض مسبق" at bounding box center [480, 58] width 26 height 10
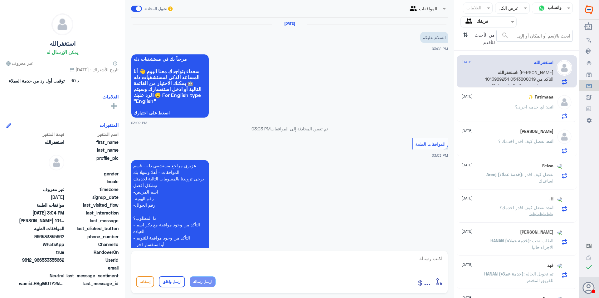
scroll to position [117, 0]
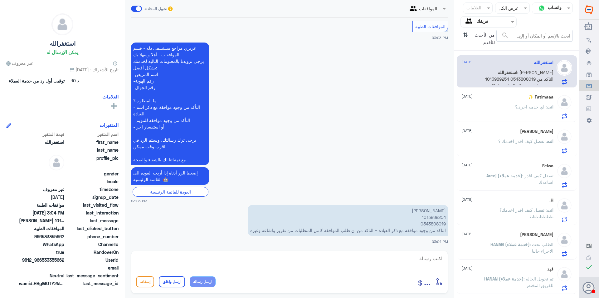
drag, startPoint x: 499, startPoint y: 103, endPoint x: 495, endPoint y: 114, distance: 11.4
click at [499, 103] on div "Fatimaaa ✨ [DATE] انت : اي خدمه اخرى؟" at bounding box center [508, 106] width 92 height 25
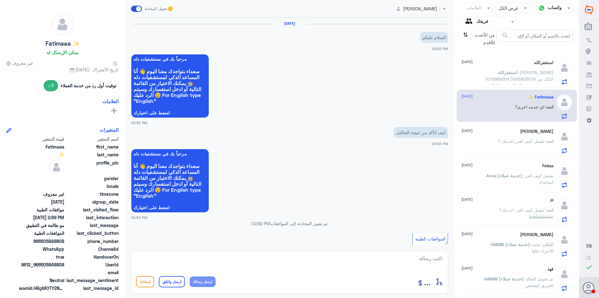
scroll to position [313, 0]
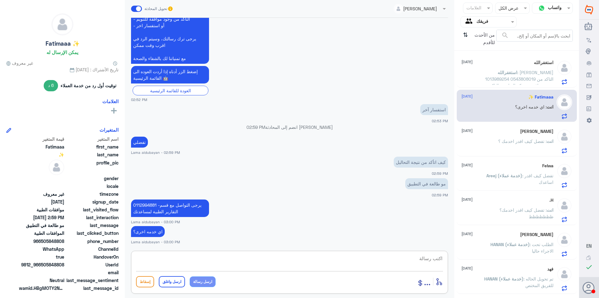
click at [301, 259] on textarea at bounding box center [289, 261] width 307 height 15
type textarea "ا"
type textarea "نتمنى لك دوام الصحه والافيه"
click at [168, 282] on button "ارسل واغلق" at bounding box center [172, 281] width 26 height 11
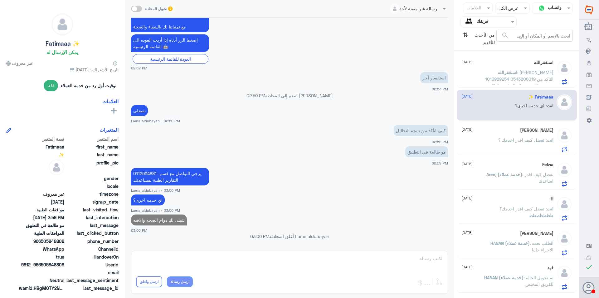
drag, startPoint x: 522, startPoint y: 77, endPoint x: 523, endPoint y: 81, distance: 4.1
click at [522, 77] on span ": [PERSON_NAME] 1013989254 0543808019 التاكد من وجود موافقة مع ذكر العيادة + ال…" at bounding box center [519, 86] width 68 height 32
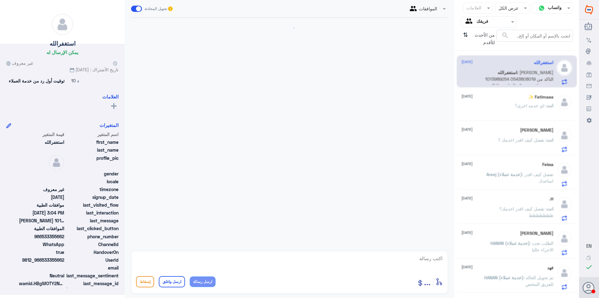
scroll to position [117, 0]
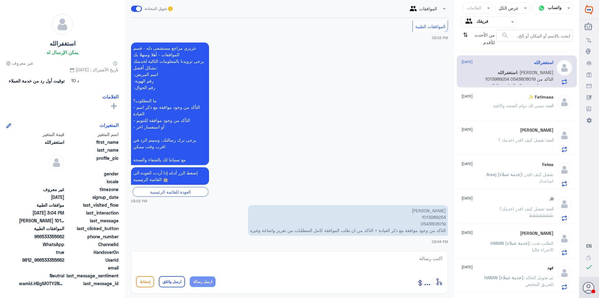
click at [433, 218] on p "[PERSON_NAME] 1013989254 0543808019 التاكد من وجود موافقة مع ذكر العيادة + التا…" at bounding box center [348, 220] width 200 height 31
copy p "1013989254"
click at [548, 111] on p "انت : نتمنى لك دوام الصحه والافيه" at bounding box center [523, 110] width 61 height 16
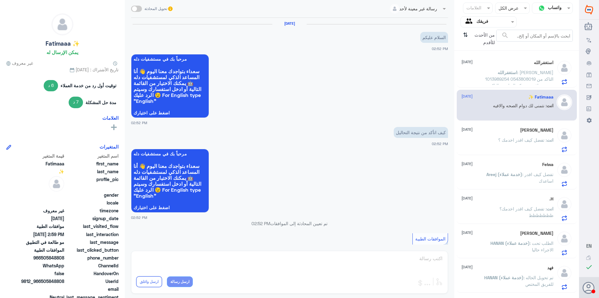
scroll to position [345, 0]
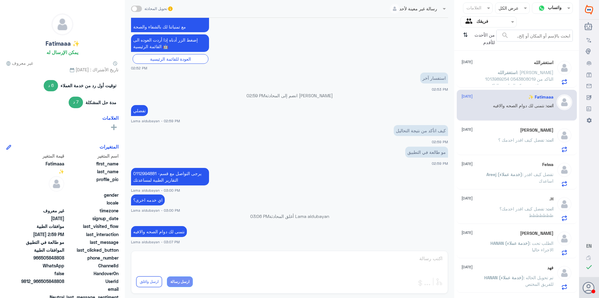
click at [513, 139] on span ": تفضل كيف اقدر اخدمك ؟" at bounding box center [523, 139] width 48 height 5
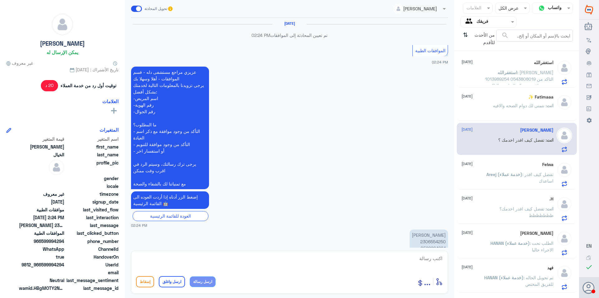
scroll to position [514, 0]
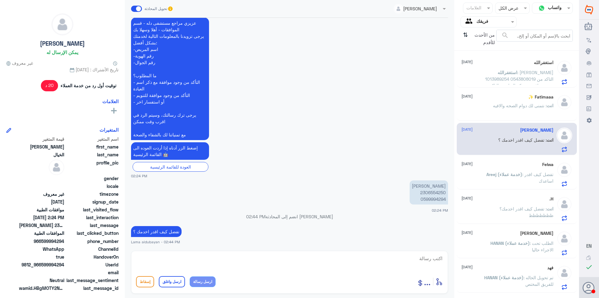
click at [504, 103] on span ": نتمنى لك دوام الصحه والافيه" at bounding box center [520, 105] width 54 height 5
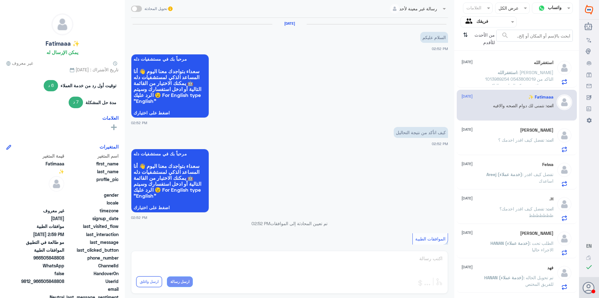
scroll to position [345, 0]
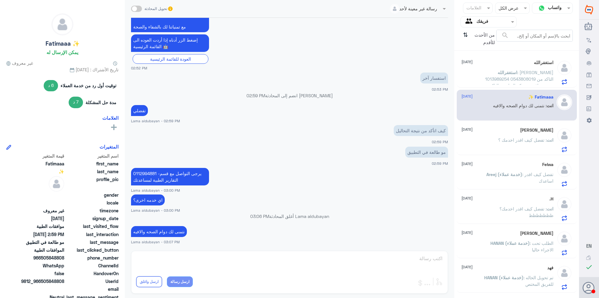
drag, startPoint x: 512, startPoint y: 131, endPoint x: 513, endPoint y: 135, distance: 3.9
click at [512, 131] on div "[PERSON_NAME] [DATE]" at bounding box center [508, 129] width 92 height 5
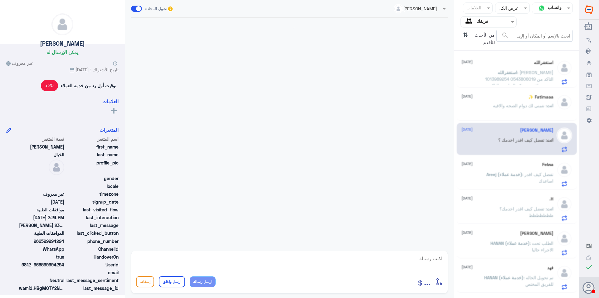
scroll to position [514, 0]
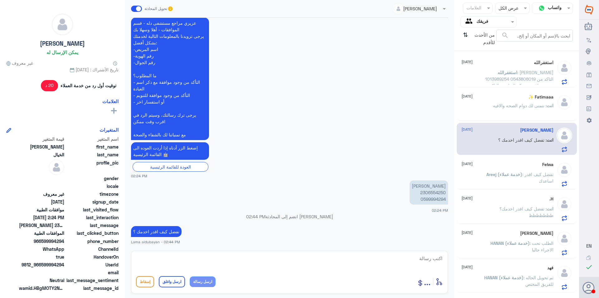
click at [508, 109] on p "انت : نتمنى لك دوام الصحه والافيه" at bounding box center [523, 110] width 61 height 16
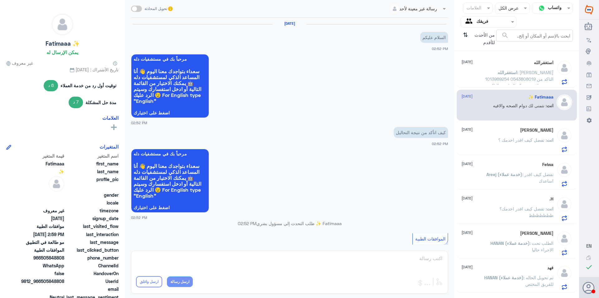
scroll to position [345, 0]
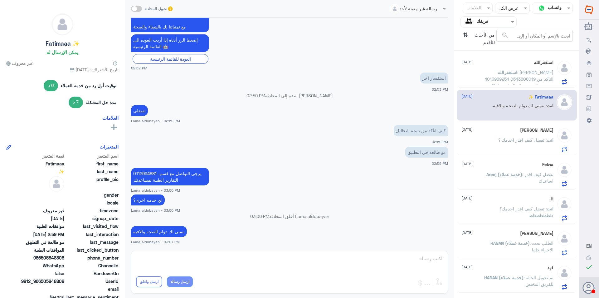
click at [500, 78] on span ": [PERSON_NAME] 1013989254 0543808019 التاكد من وجود موافقة مع ذكر العيادة + ال…" at bounding box center [519, 86] width 68 height 32
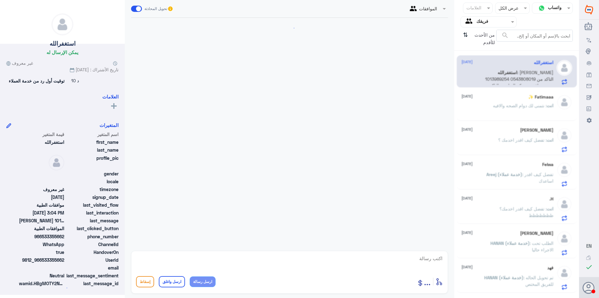
scroll to position [117, 0]
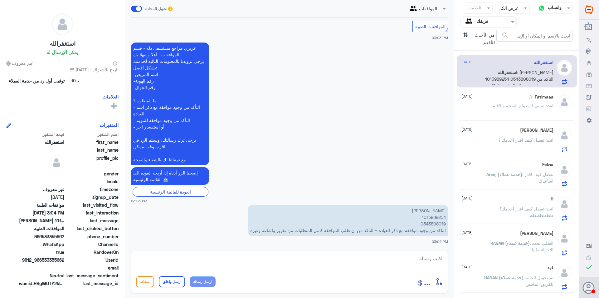
drag, startPoint x: 527, startPoint y: 138, endPoint x: 533, endPoint y: 151, distance: 13.9
click at [527, 140] on span ": تفضل كيف اقدر اخدمك ؟" at bounding box center [523, 139] width 48 height 5
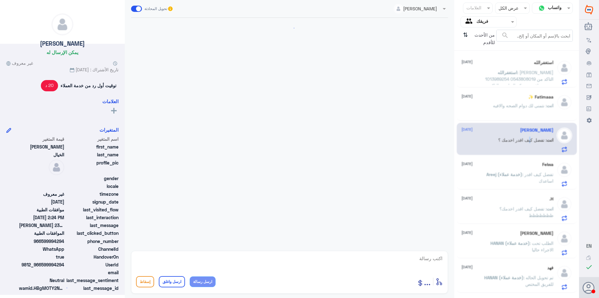
scroll to position [514, 0]
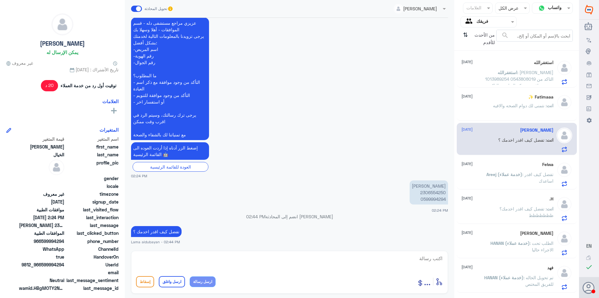
click at [523, 177] on p "Areej (خدمة عملاء) : تفضل كيف اقدر اساعدك" at bounding box center [519, 179] width 70 height 16
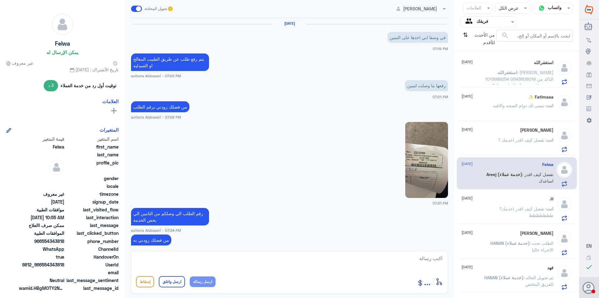
scroll to position [495, 0]
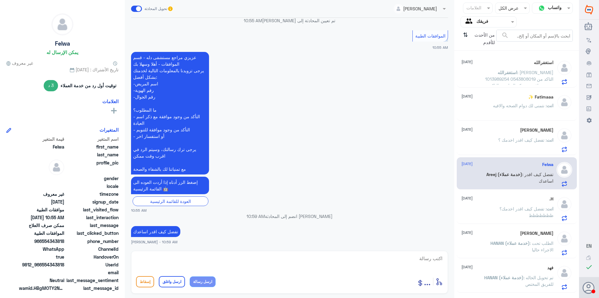
click at [516, 216] on p "انت : تفضل كيف اقدر اخدمك؟ظظظظظظظ" at bounding box center [519, 213] width 70 height 16
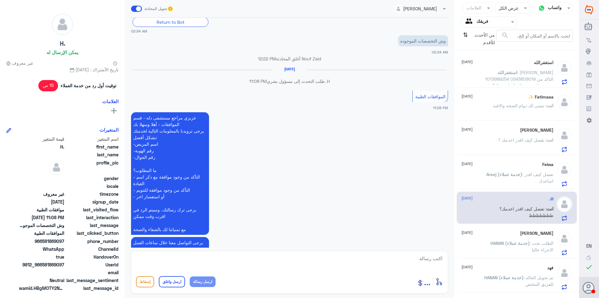
scroll to position [461, 0]
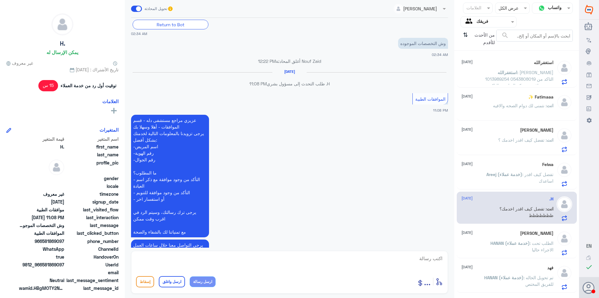
click at [467, 33] on icon "⇅" at bounding box center [465, 38] width 5 height 16
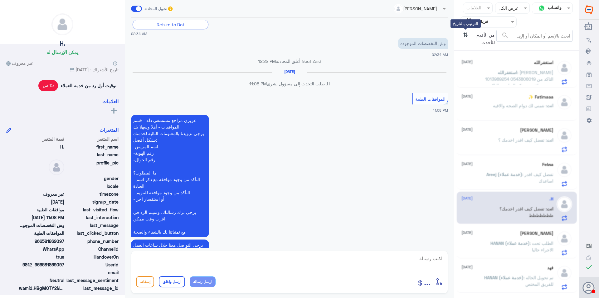
scroll to position [0, 0]
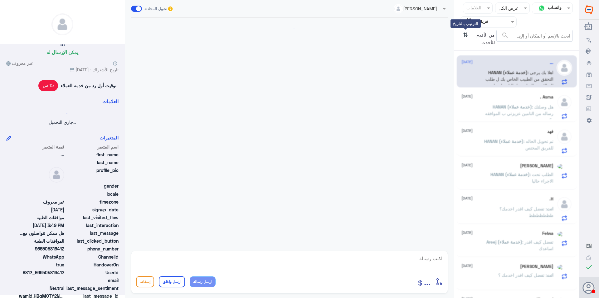
click at [467, 33] on icon "⇅" at bounding box center [465, 38] width 5 height 16
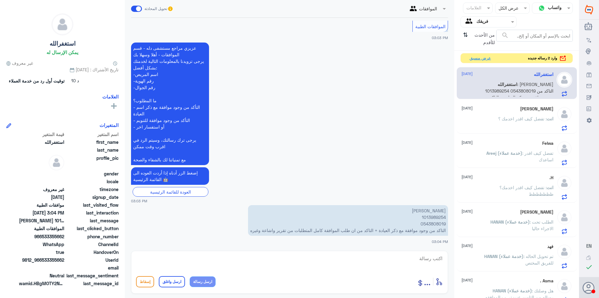
click at [488, 58] on button "عرض مسبق" at bounding box center [480, 58] width 26 height 10
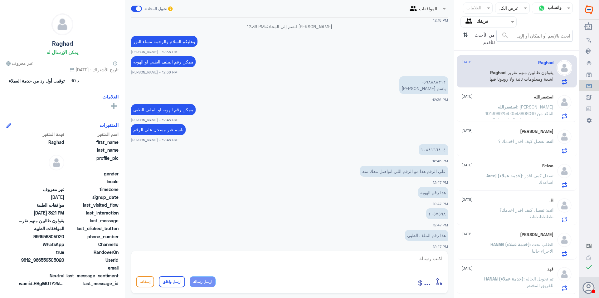
scroll to position [724, 0]
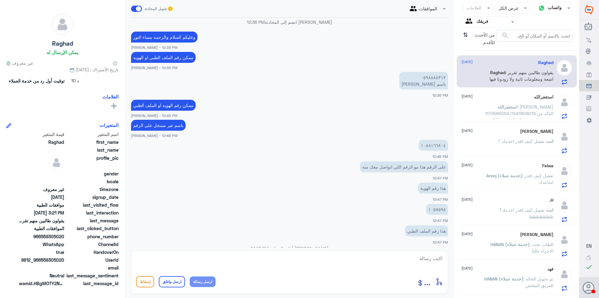
click at [539, 112] on span ": [PERSON_NAME] 1013989254 0543808019 التاكد من وجود موافقة مع ذكر العيادة + ال…" at bounding box center [519, 120] width 68 height 32
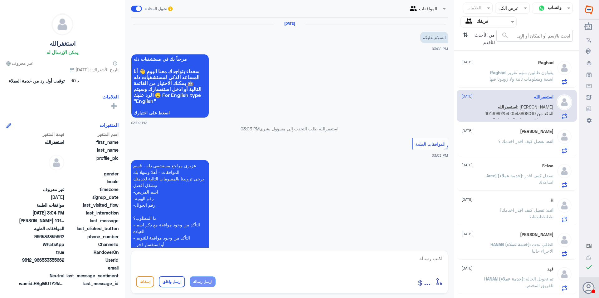
scroll to position [117, 0]
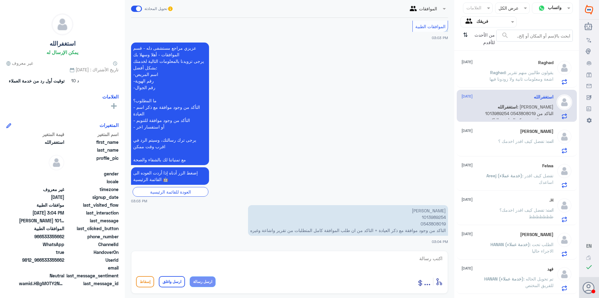
click at [530, 134] on div "[PERSON_NAME] [DATE] انت : تفضل كيف اقدر اخدمك ؟" at bounding box center [508, 141] width 92 height 25
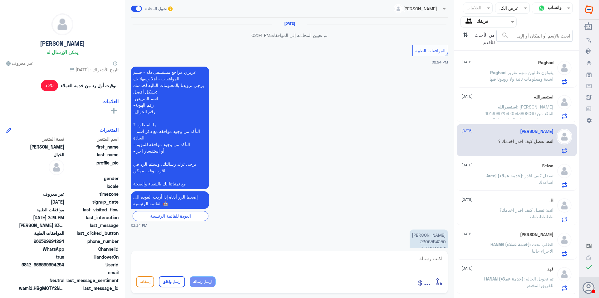
scroll to position [514, 0]
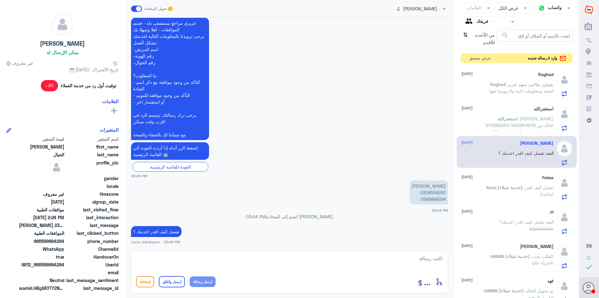
click at [484, 58] on button "عرض مسبق" at bounding box center [480, 58] width 26 height 10
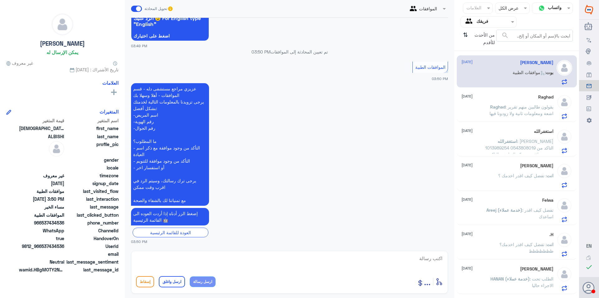
click at [389, 268] on textarea at bounding box center [289, 261] width 307 height 15
type textarea "j"
click at [523, 121] on div "Raghad [DATE] Raghad : يقولون طالبين منهم تقرير اشعة ومعلومات ثانية ولا زودونا …" at bounding box center [517, 106] width 120 height 32
click at [525, 117] on p "Raghad : يقولون طالبين منهم تقرير اشعة ومعلومات ثانية ولا زودونا فيها" at bounding box center [519, 111] width 70 height 16
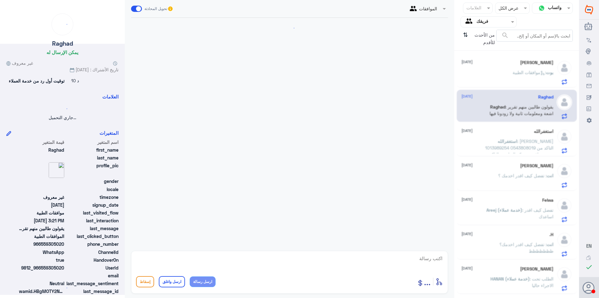
scroll to position [359, 0]
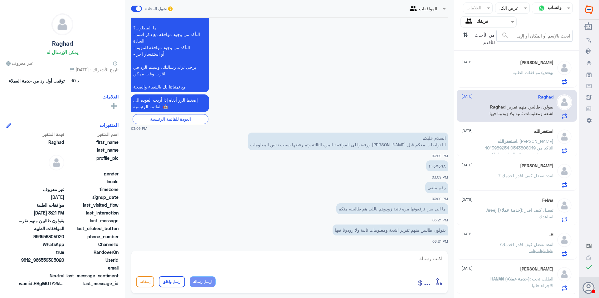
click at [500, 150] on span ": [PERSON_NAME] 1013989254 0543808019 التاكد من وجود موافقة مع ذكر العيادة + ال…" at bounding box center [519, 154] width 68 height 32
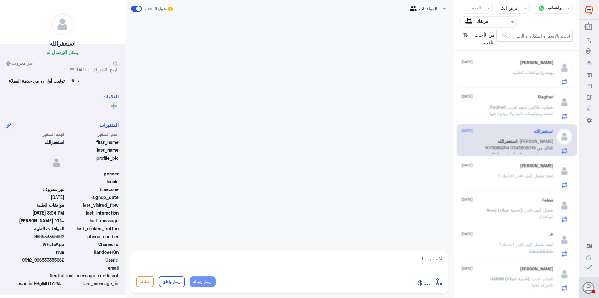
scroll to position [117, 0]
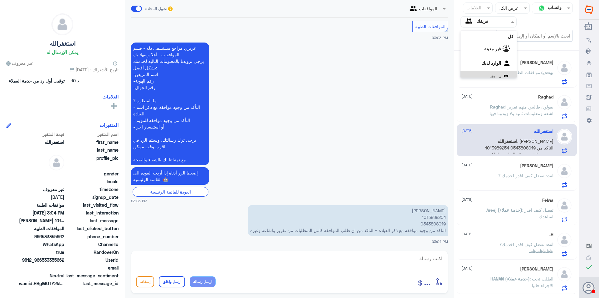
click at [487, 17] on div "Agent Filter فريقك" at bounding box center [489, 21] width 56 height 11
click at [495, 60] on div "الوارد لديك" at bounding box center [489, 56] width 56 height 14
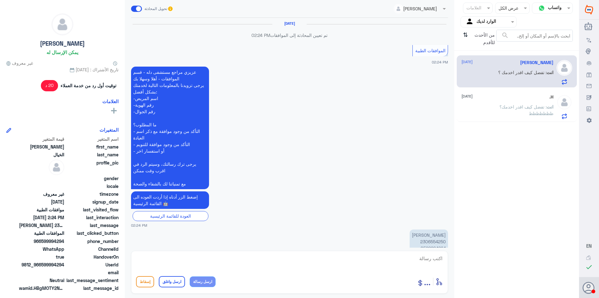
scroll to position [514, 0]
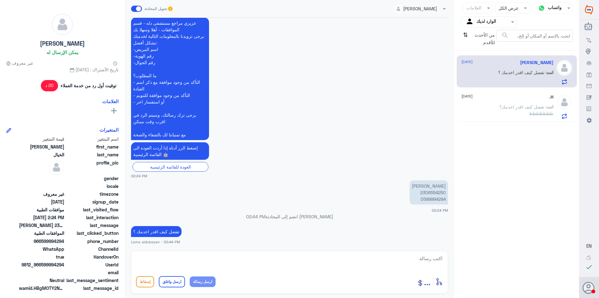
click at [468, 34] on div "من الأحدث للأقدم ⇅" at bounding box center [479, 39] width 36 height 18
click at [502, 24] on input "text" at bounding box center [494, 21] width 34 height 7
click at [497, 69] on b "فريقك" at bounding box center [496, 69] width 12 height 5
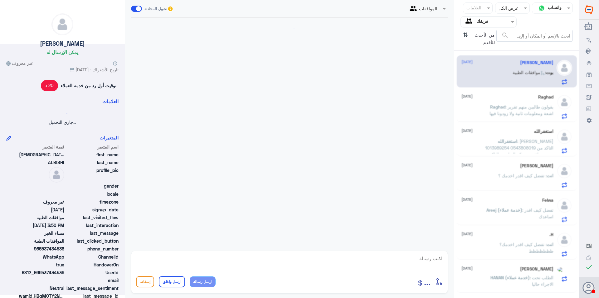
scroll to position [171, 0]
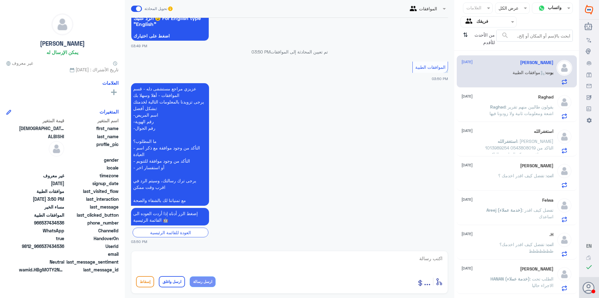
drag, startPoint x: 548, startPoint y: 98, endPoint x: 540, endPoint y: 101, distance: 8.4
click at [549, 100] on div "Raghad [DATE] Raghad : يقولون طالبين منهم تقرير اشعة ومعلومات ثانية ولا زودونا …" at bounding box center [508, 106] width 92 height 25
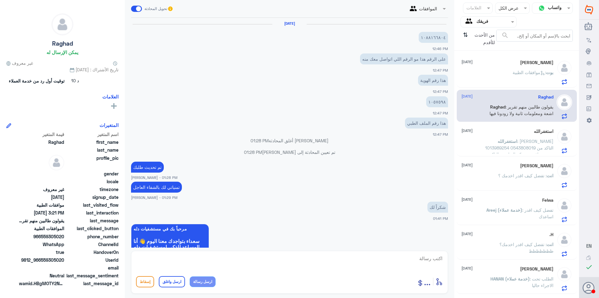
scroll to position [359, 0]
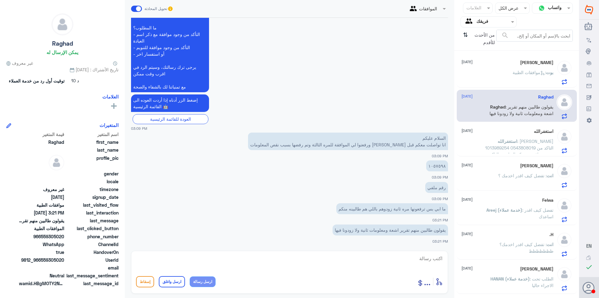
click at [524, 76] on p "بوت : موافقات الطبية" at bounding box center [533, 77] width 41 height 16
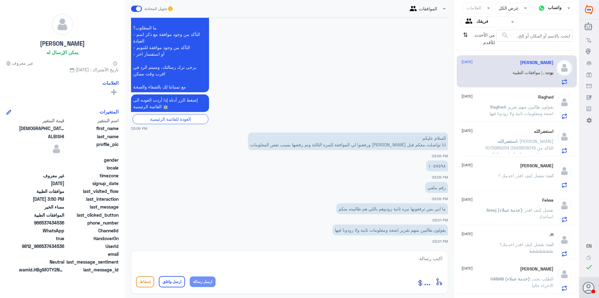
drag, startPoint x: 501, startPoint y: 71, endPoint x: 509, endPoint y: 72, distance: 7.9
click at [502, 71] on div "بوت : موافقات الطبية" at bounding box center [508, 78] width 92 height 14
click at [523, 104] on span ": يقولون طالبين منهم تقرير اشعة ومعلومات ثانية ولا زودونا فيها" at bounding box center [522, 110] width 64 height 12
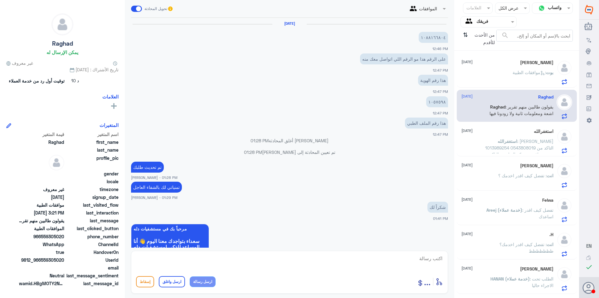
scroll to position [359, 0]
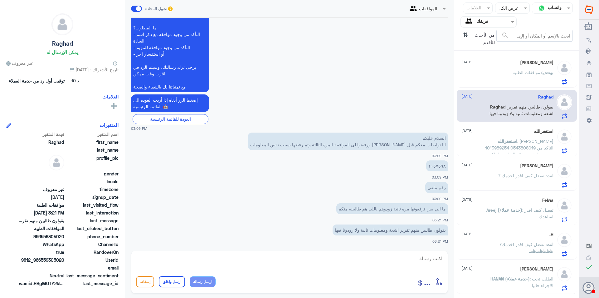
click at [514, 72] on span ": موافقات الطبية" at bounding box center [529, 72] width 33 height 5
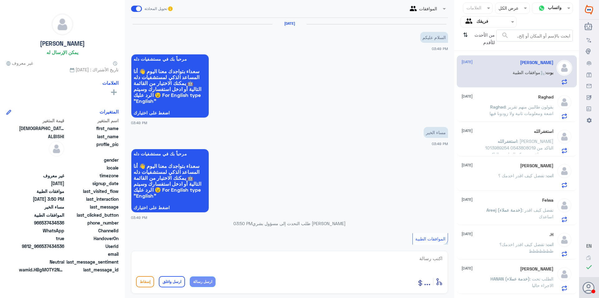
scroll to position [171, 0]
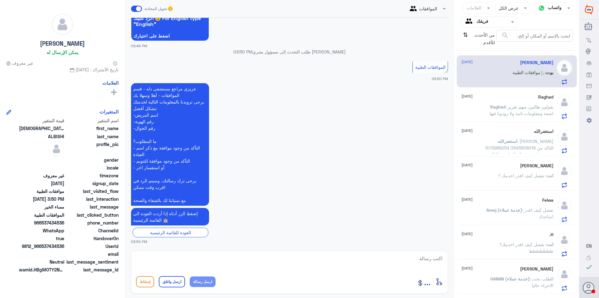
click at [372, 256] on textarea at bounding box center [289, 261] width 307 height 15
type textarea "j"
type textarea "تفضل كيف اخدمك ؟"
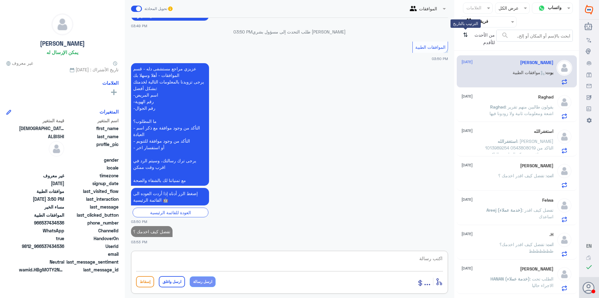
click at [465, 35] on icon "⇅" at bounding box center [465, 38] width 5 height 16
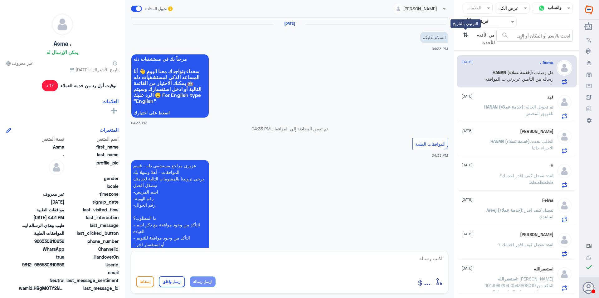
scroll to position [277, 0]
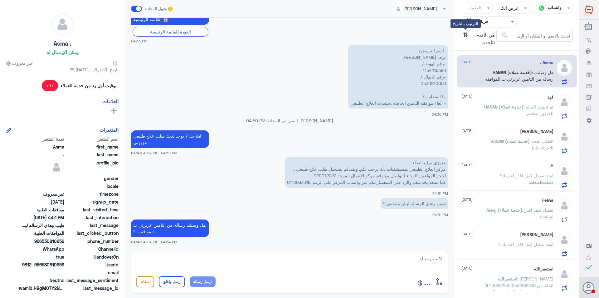
click at [466, 36] on icon "⇅" at bounding box center [465, 38] width 5 height 16
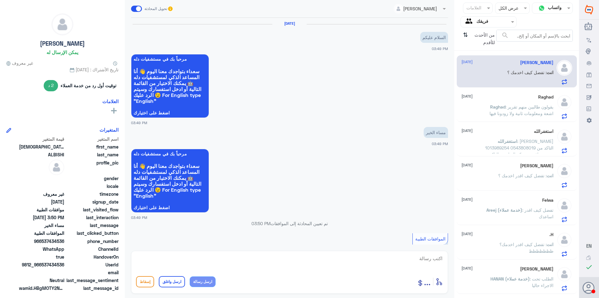
scroll to position [203, 0]
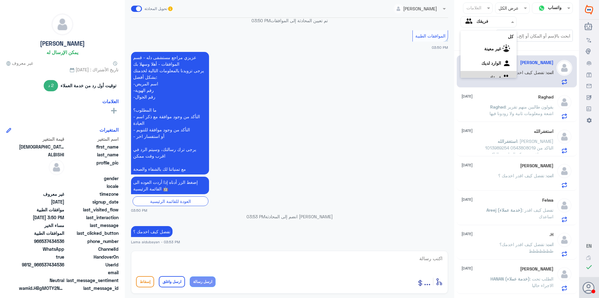
click at [491, 25] on input "text" at bounding box center [494, 21] width 34 height 7
click at [498, 57] on لديك "الوارد لديك" at bounding box center [492, 54] width 20 height 5
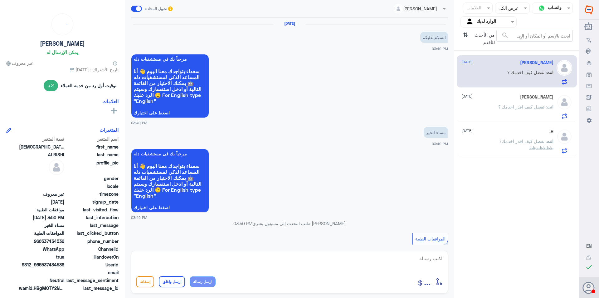
scroll to position [203, 0]
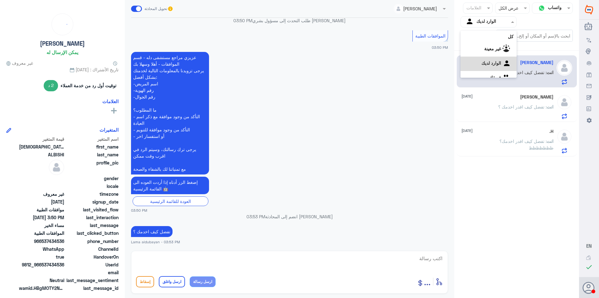
click at [499, 22] on input "text" at bounding box center [494, 21] width 34 height 7
click at [489, 66] on div "فريقك" at bounding box center [489, 70] width 56 height 14
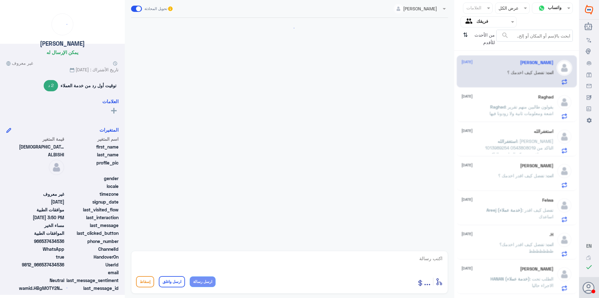
scroll to position [203, 0]
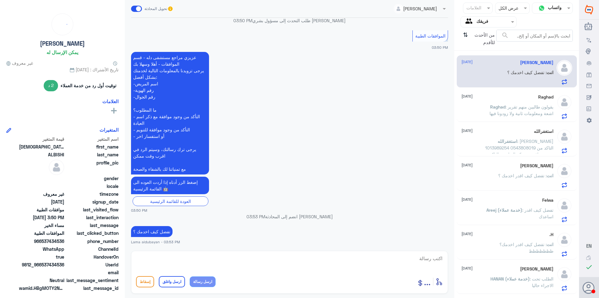
click at [496, 20] on input "text" at bounding box center [494, 21] width 34 height 7
click at [489, 59] on div "الوارد لديك" at bounding box center [489, 56] width 56 height 14
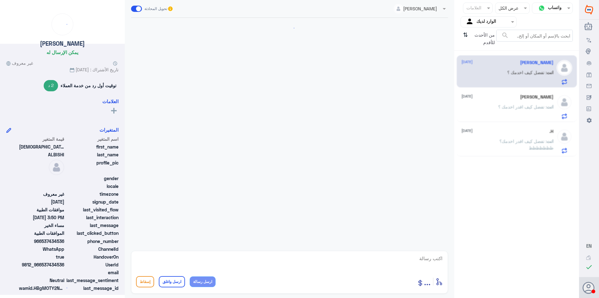
scroll to position [203, 0]
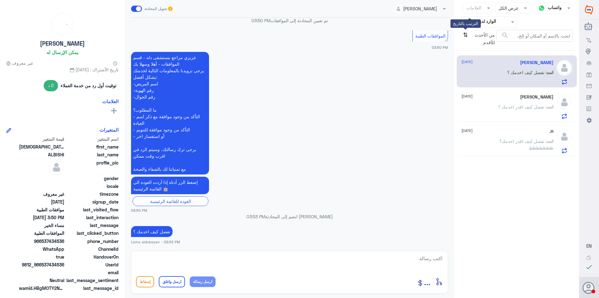
click at [467, 37] on icon "⇅" at bounding box center [465, 38] width 5 height 16
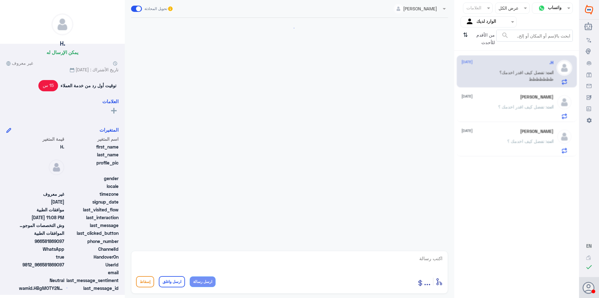
scroll to position [555, 0]
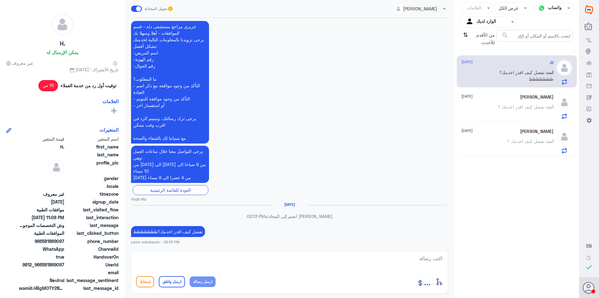
click at [488, 20] on input "text" at bounding box center [494, 21] width 34 height 7
click at [486, 71] on div "فريقك" at bounding box center [489, 70] width 56 height 14
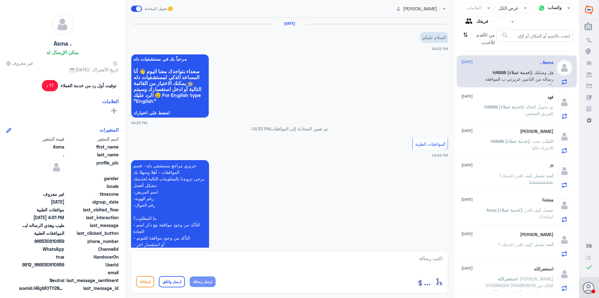
scroll to position [277, 0]
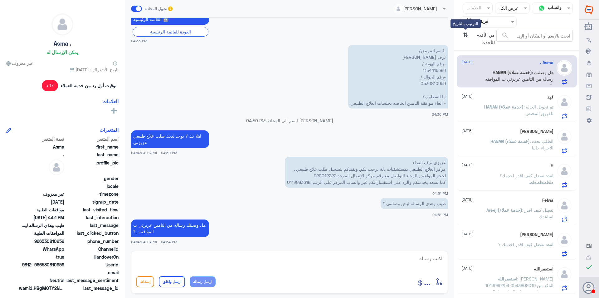
click at [466, 32] on icon "⇅" at bounding box center [465, 38] width 5 height 16
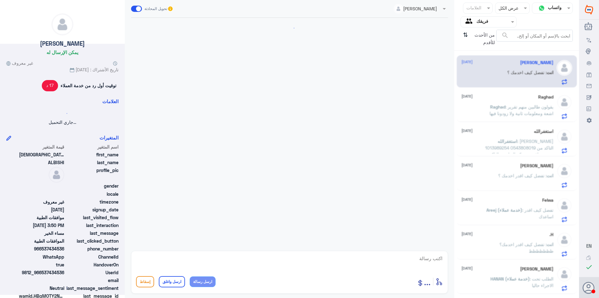
scroll to position [203, 0]
